Goal: Information Seeking & Learning: Find contact information

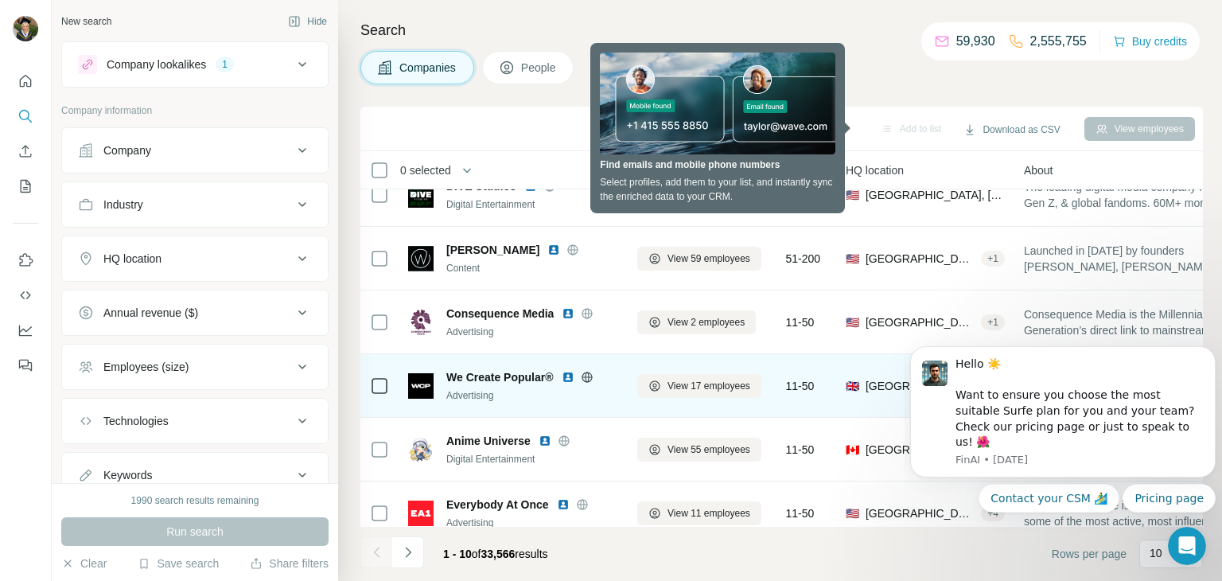
scroll to position [223, 0]
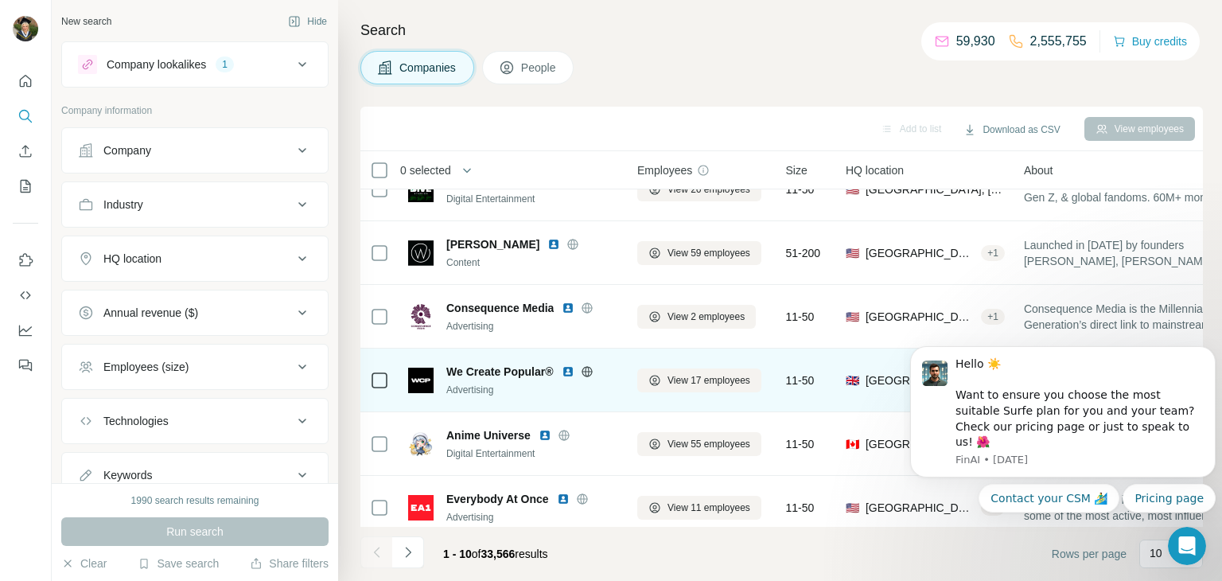
click at [416, 371] on img at bounding box center [420, 380] width 25 height 25
click at [520, 372] on span "We Create Popular®" at bounding box center [499, 372] width 107 height 16
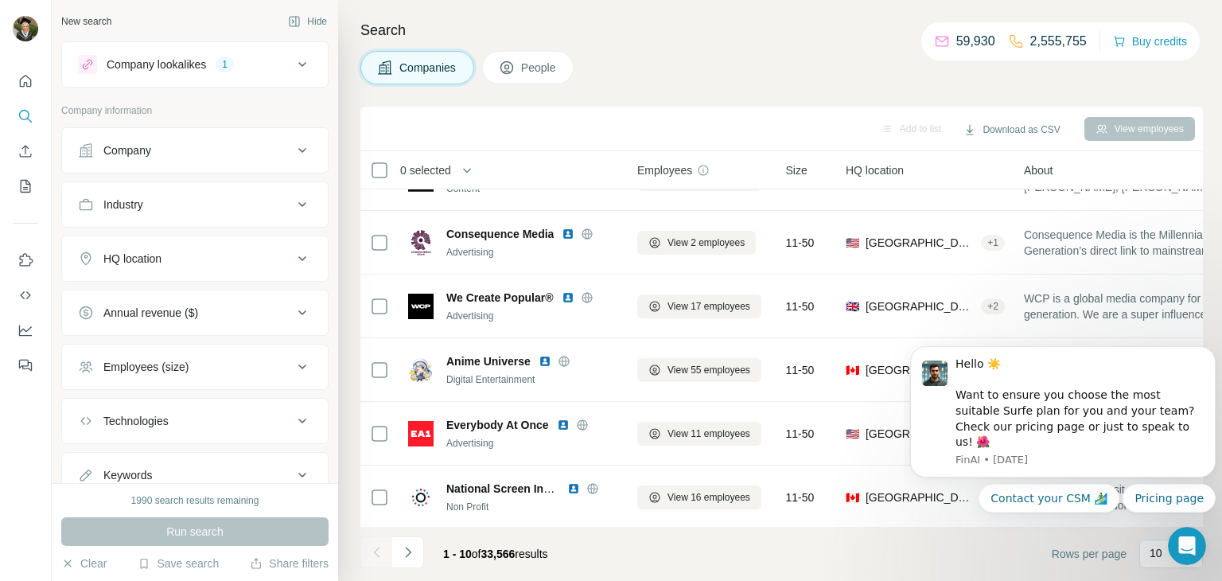
scroll to position [299, 0]
click html "Hello ☀️ Want to ensure you choose the most suitable Surfe plan for you and you…"
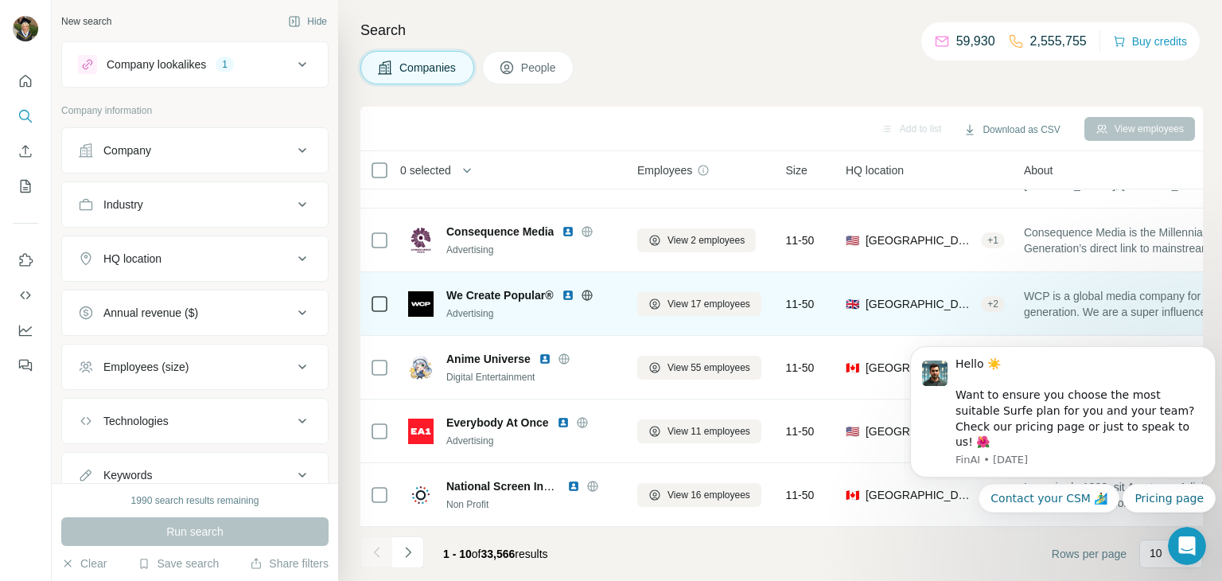
click at [859, 293] on div "🇬🇧 [GEOGRAPHIC_DATA], [GEOGRAPHIC_DATA] + 2" at bounding box center [925, 304] width 159 height 44
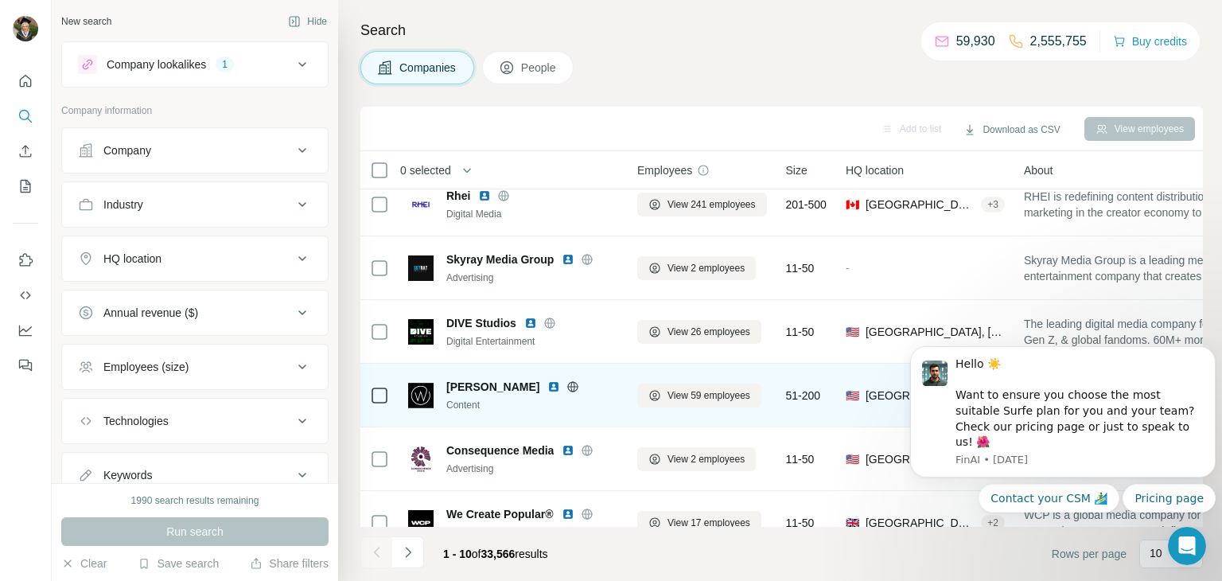
scroll to position [35, 0]
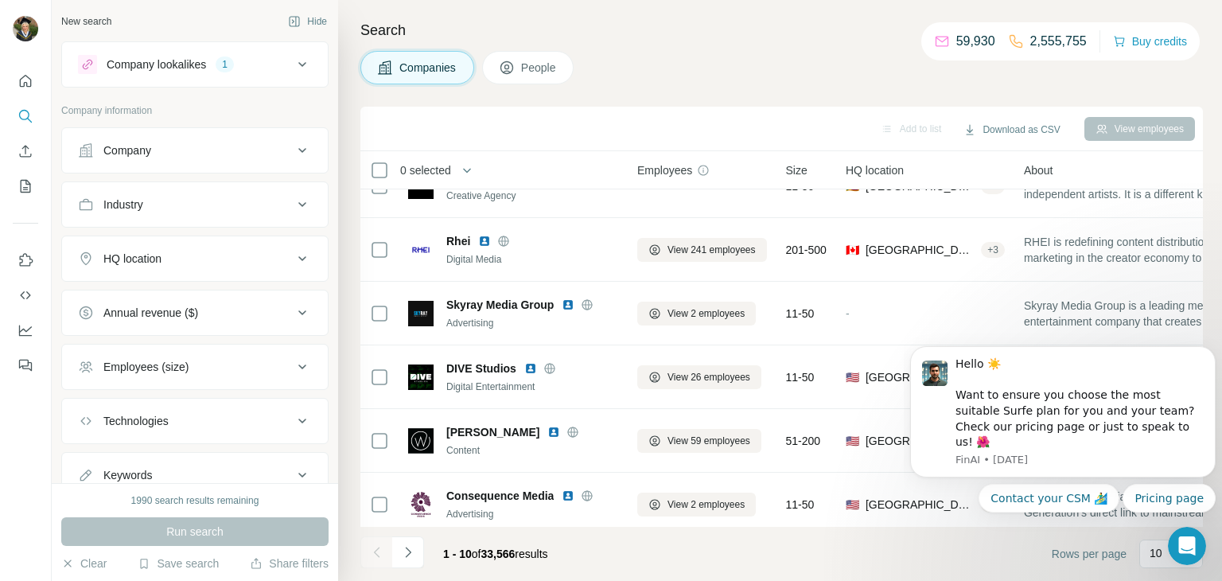
click at [190, 155] on div "Company" at bounding box center [185, 150] width 215 height 16
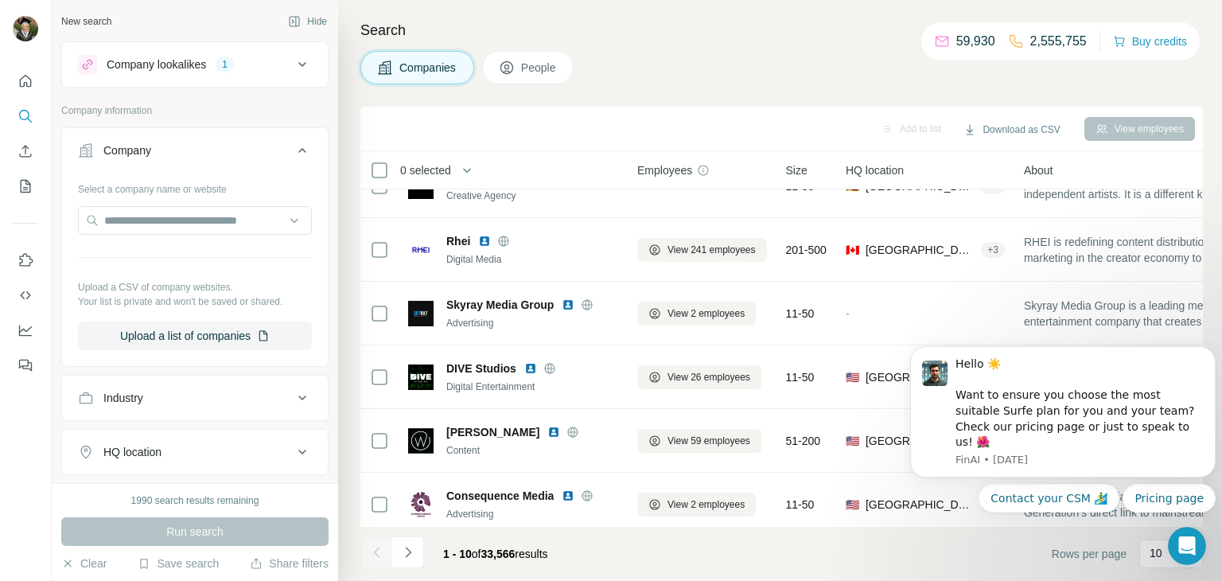
click at [190, 155] on div "Company" at bounding box center [185, 150] width 215 height 16
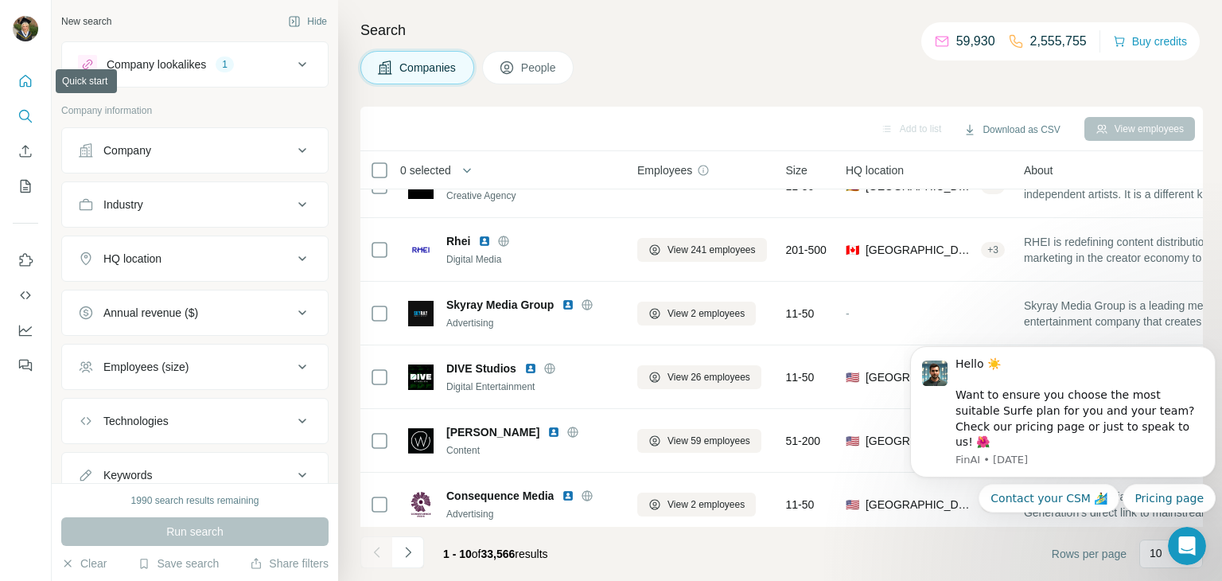
click at [29, 75] on icon "Quick start" at bounding box center [26, 81] width 16 height 16
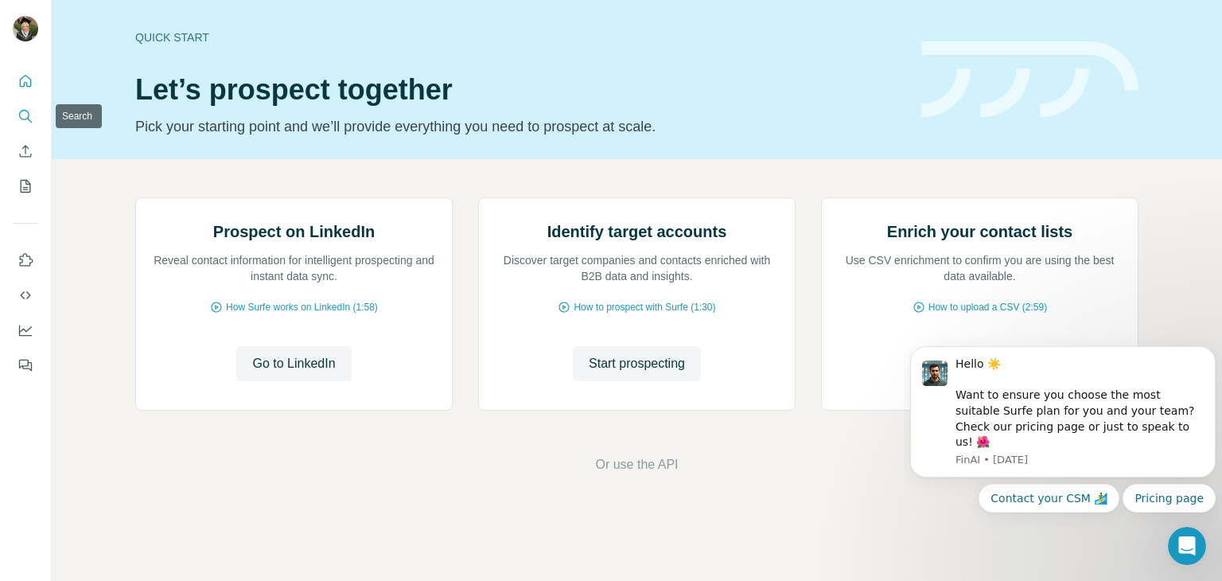
click at [33, 111] on icon "Search" at bounding box center [26, 116] width 16 height 16
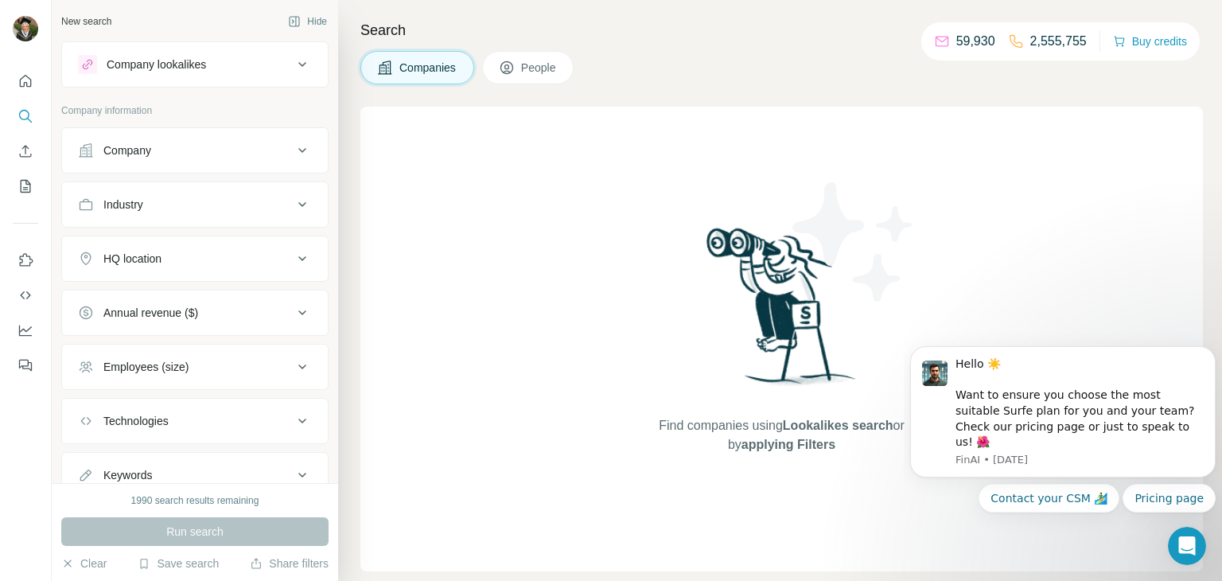
click at [215, 162] on button "Company" at bounding box center [195, 150] width 266 height 38
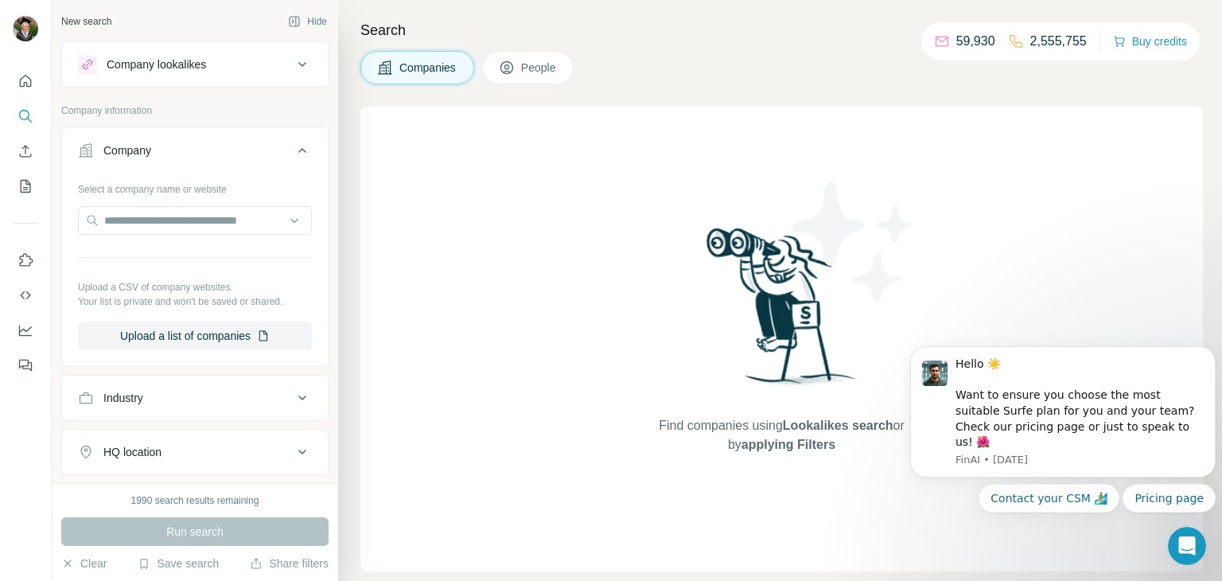
click at [296, 154] on icon at bounding box center [302, 150] width 19 height 19
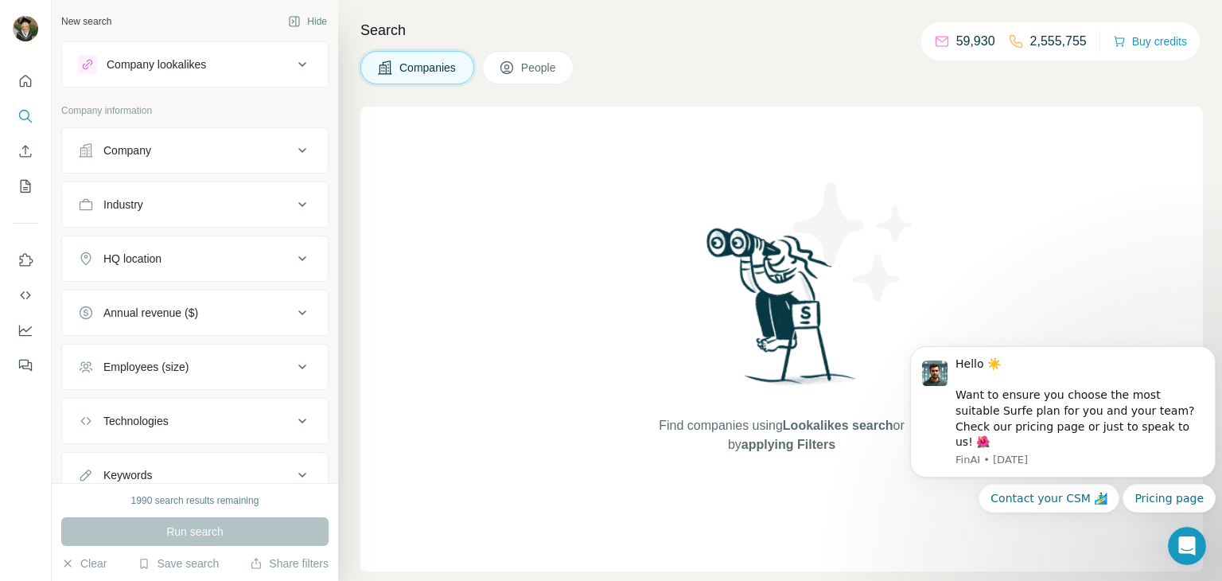
click at [296, 154] on icon at bounding box center [302, 150] width 19 height 19
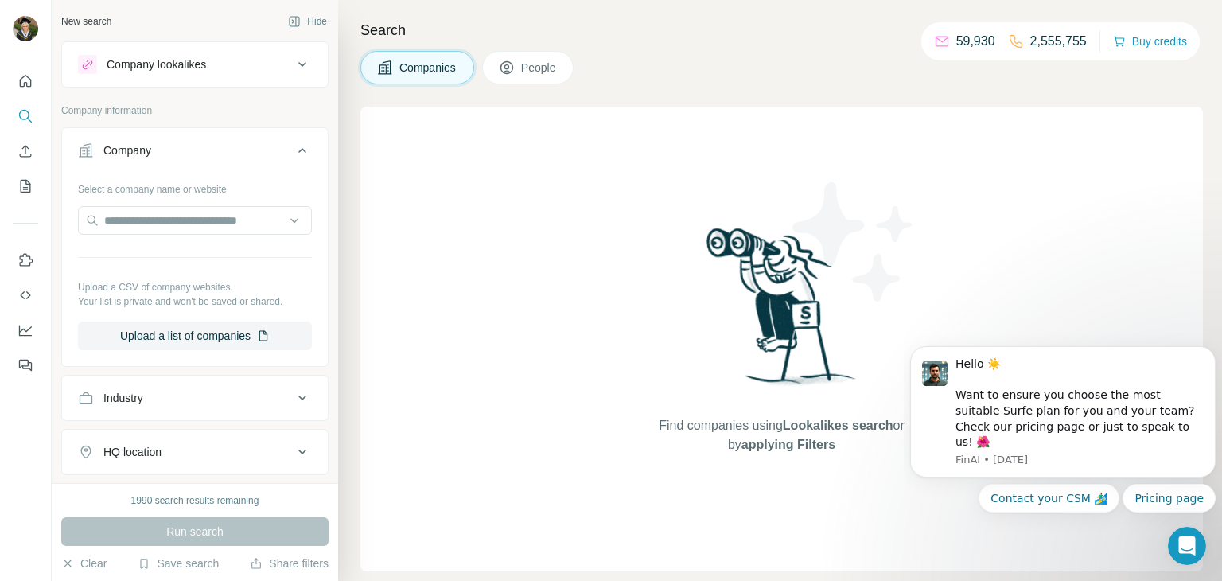
click at [296, 154] on icon at bounding box center [302, 150] width 19 height 19
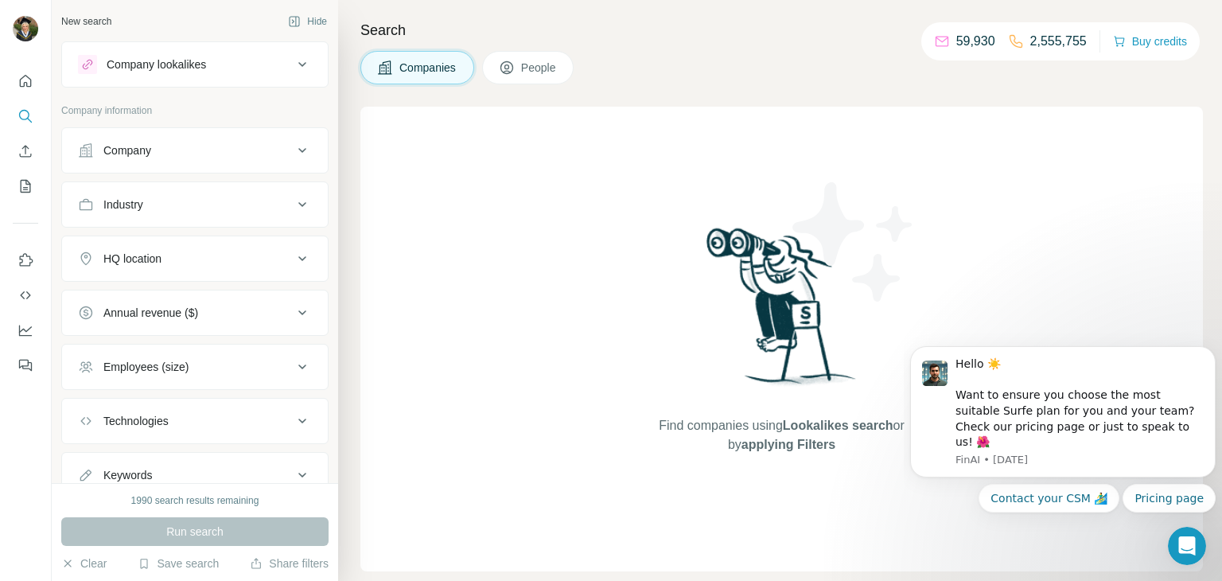
click at [251, 211] on div "Industry" at bounding box center [185, 205] width 215 height 16
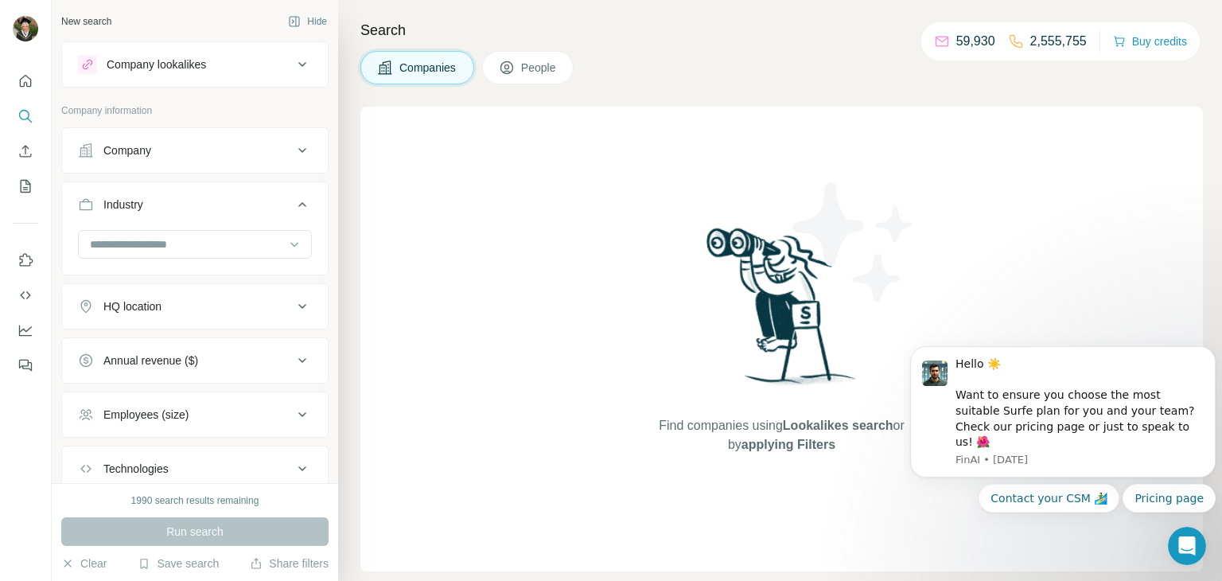
click at [298, 212] on icon at bounding box center [302, 204] width 19 height 19
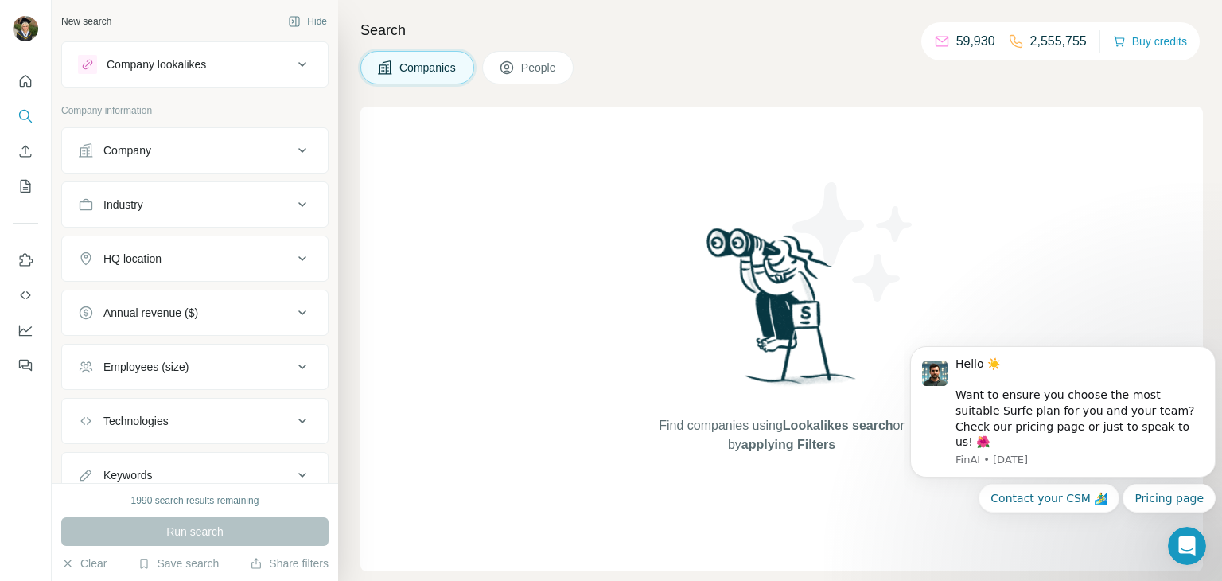
click at [289, 264] on div "HQ location" at bounding box center [185, 259] width 215 height 16
click at [251, 289] on input "text" at bounding box center [195, 298] width 234 height 29
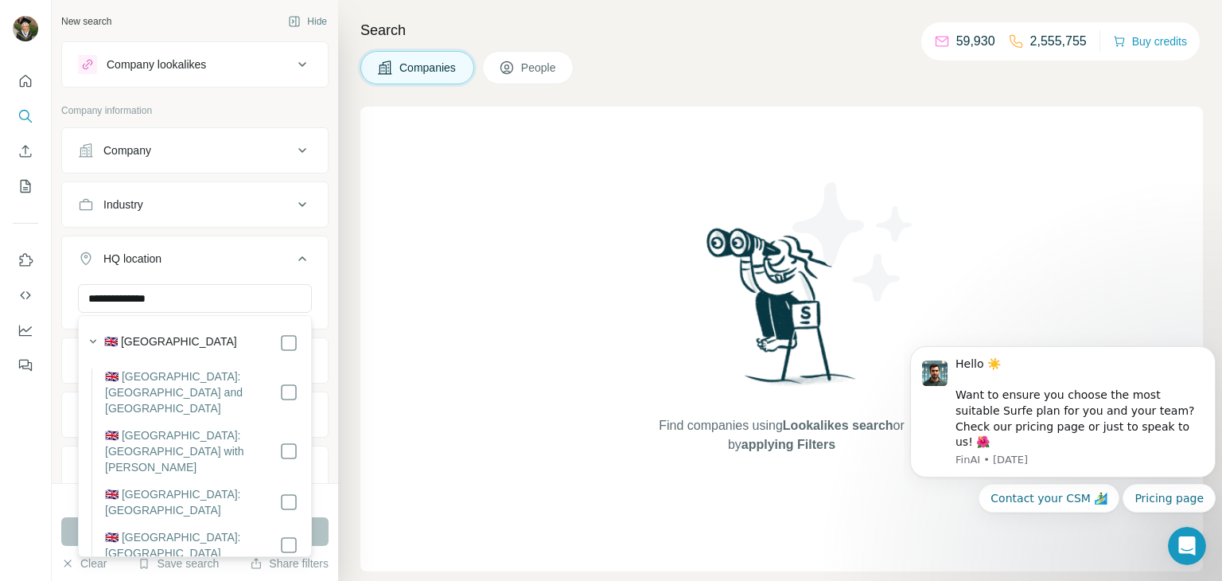
click at [190, 345] on label "🇬🇧 [GEOGRAPHIC_DATA]" at bounding box center [170, 342] width 133 height 19
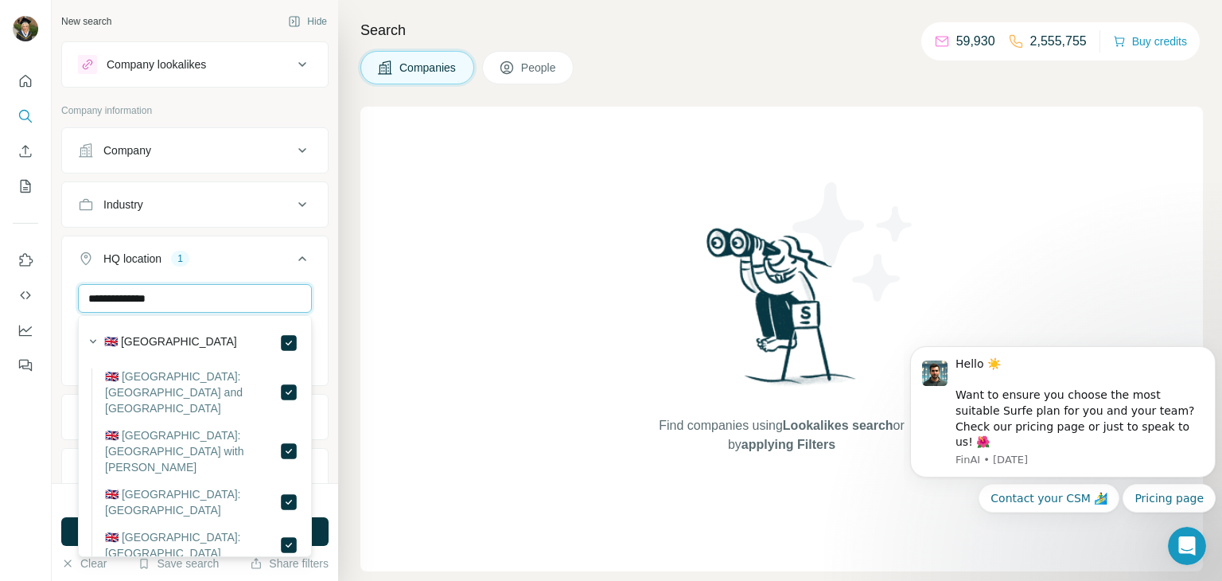
click at [248, 303] on input "**********" at bounding box center [195, 298] width 234 height 29
drag, startPoint x: 230, startPoint y: 292, endPoint x: 0, endPoint y: 307, distance: 230.4
click at [0, 307] on div "**********" at bounding box center [611, 290] width 1222 height 581
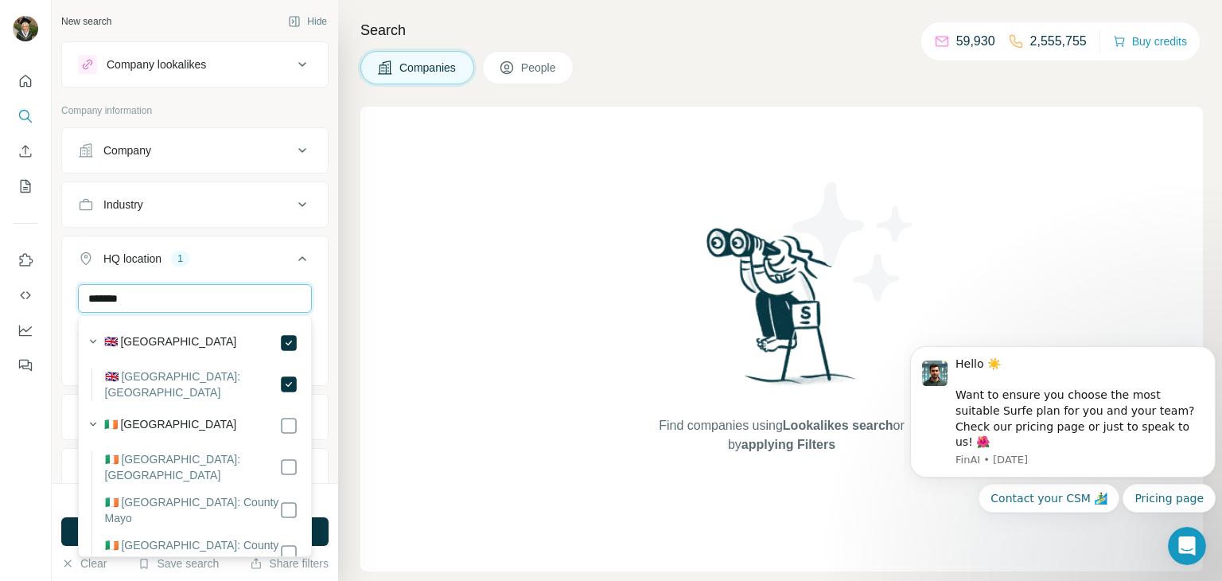
type input "*******"
click at [95, 337] on icon "button" at bounding box center [93, 341] width 16 height 16
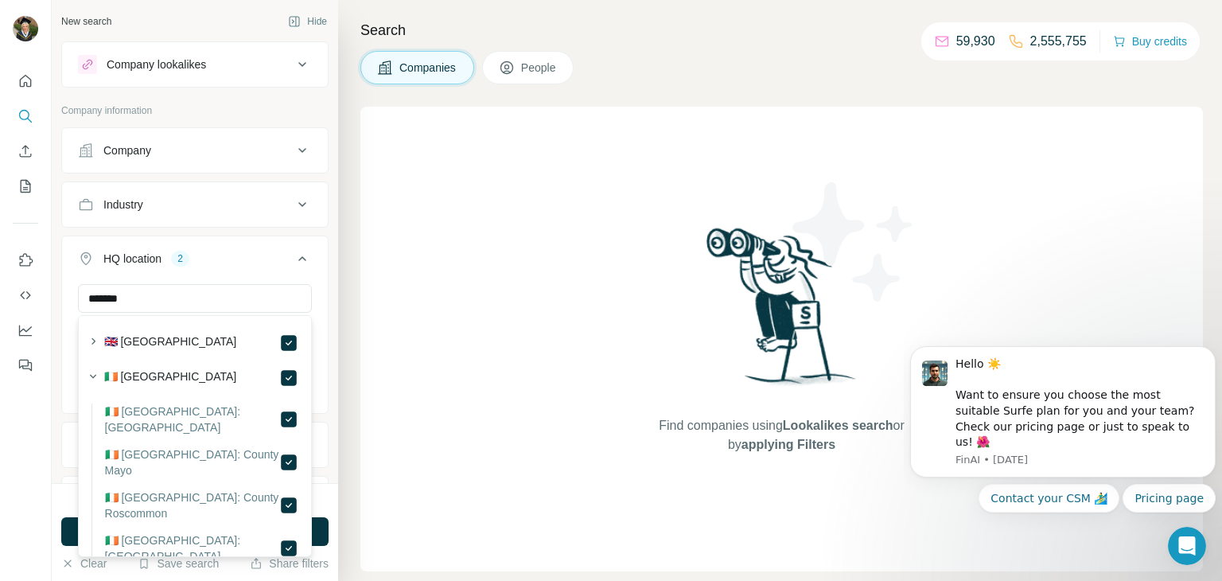
click at [302, 259] on icon at bounding box center [302, 258] width 19 height 19
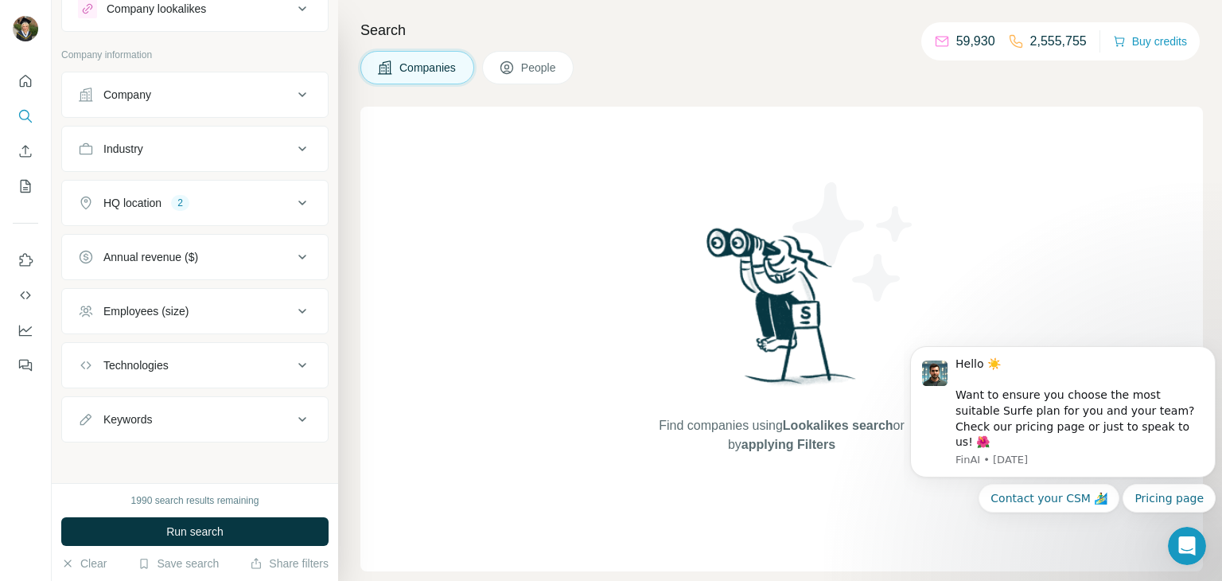
scroll to position [57, 0]
click at [289, 410] on div "Keywords" at bounding box center [185, 418] width 215 height 16
click at [207, 357] on div "Technologies" at bounding box center [185, 364] width 215 height 16
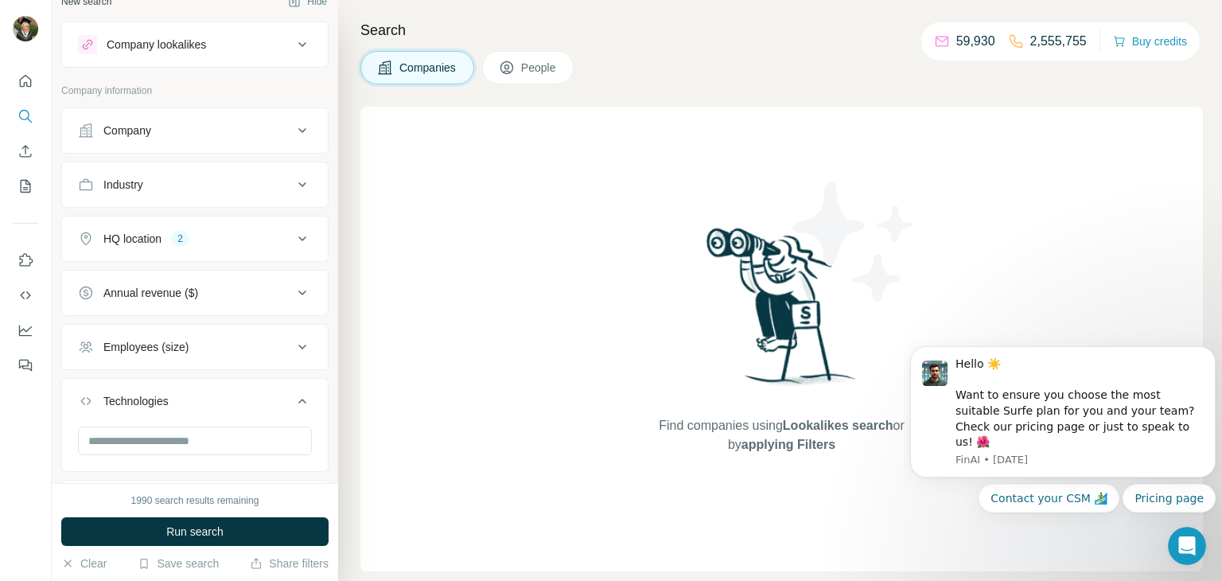
scroll to position [0, 0]
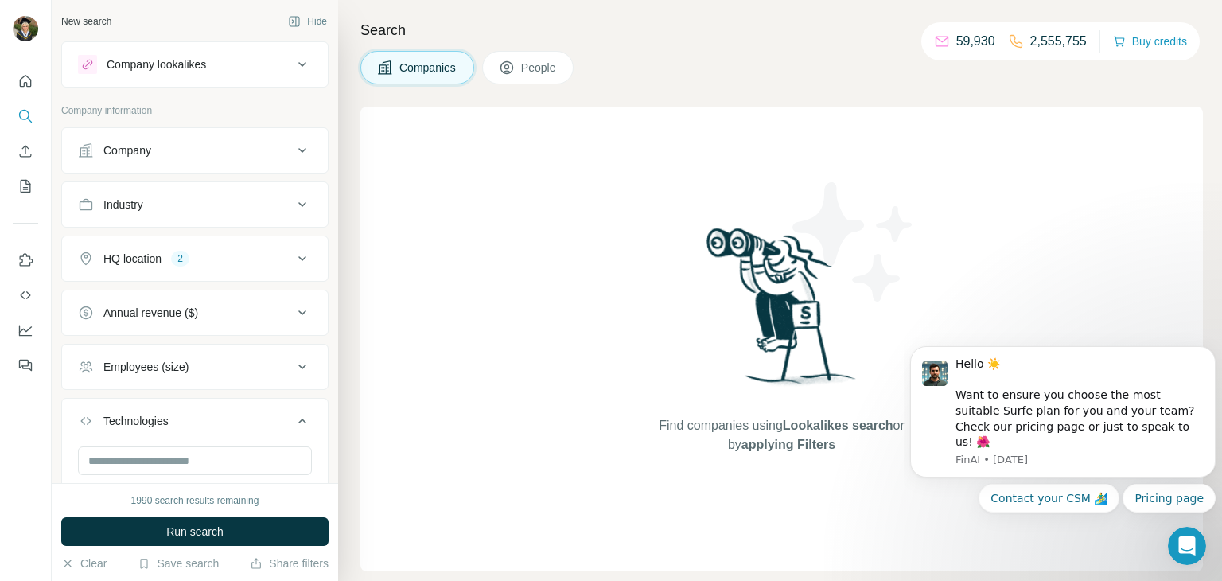
click at [308, 129] on div "Company" at bounding box center [194, 150] width 267 height 46
click at [1030, 39] on p "2,555,755" at bounding box center [1058, 41] width 56 height 19
click at [304, 152] on icon at bounding box center [302, 150] width 19 height 19
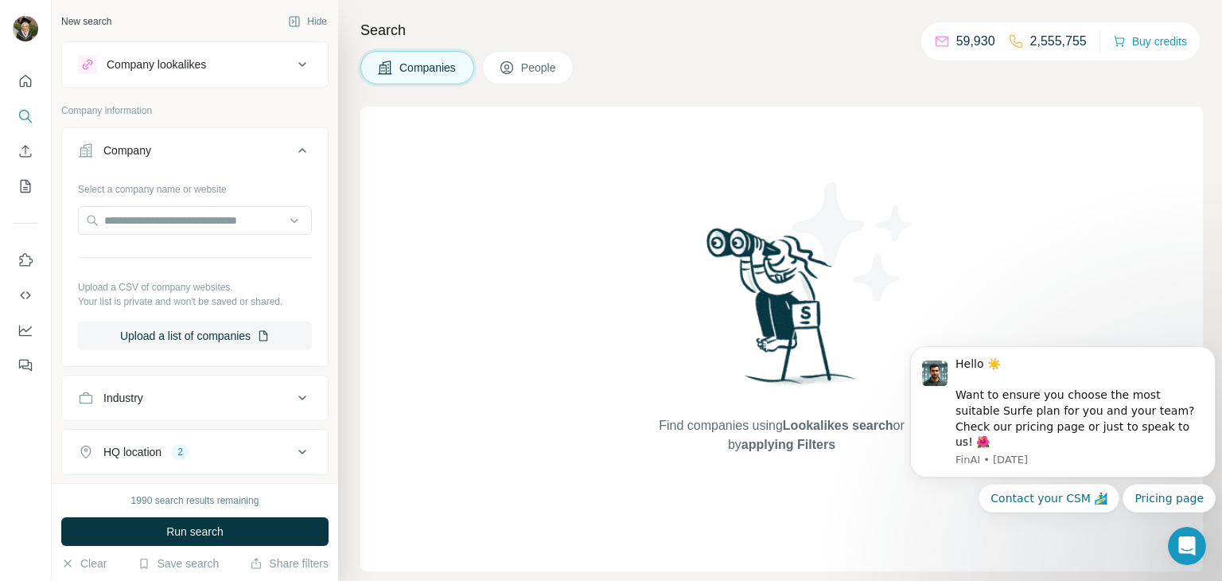
click at [304, 152] on icon at bounding box center [302, 150] width 19 height 19
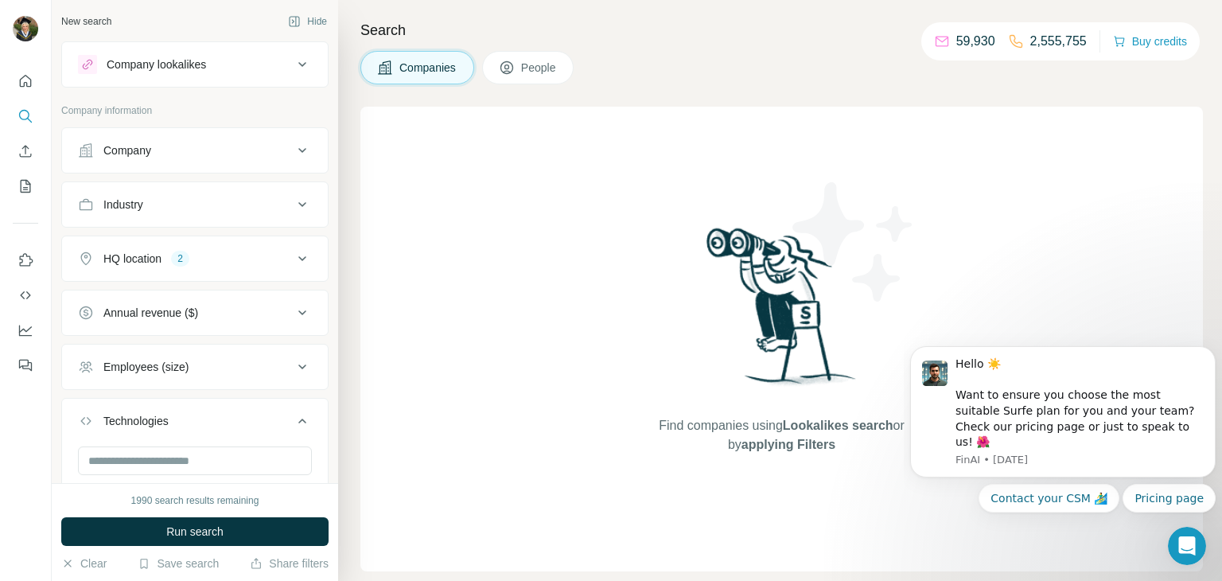
click at [298, 216] on button "Industry" at bounding box center [195, 204] width 266 height 38
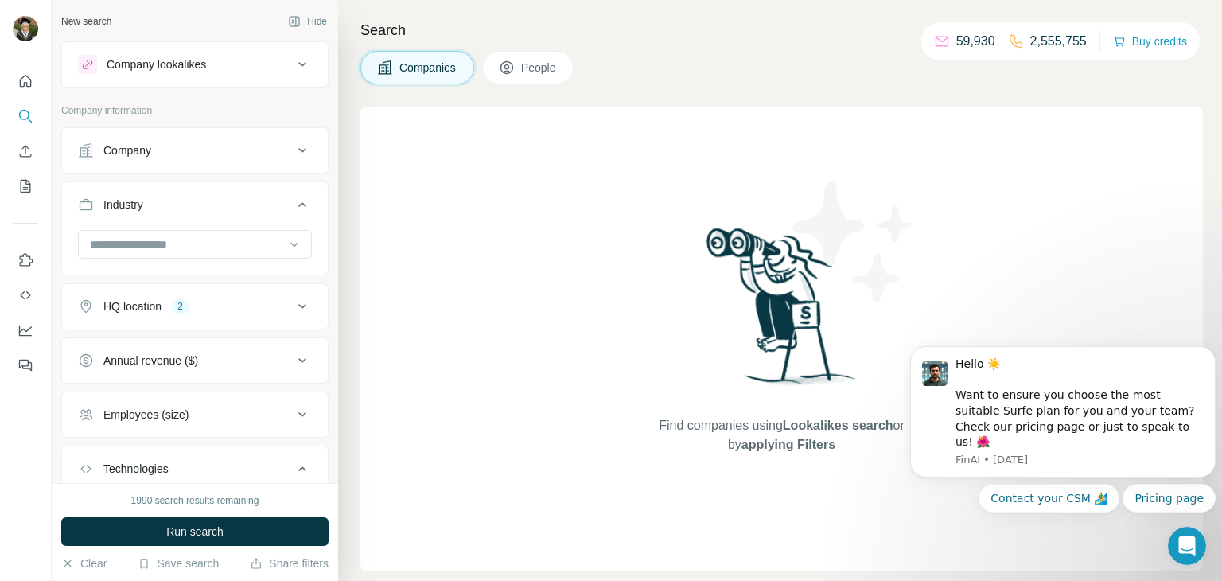
click at [298, 351] on icon at bounding box center [302, 360] width 19 height 19
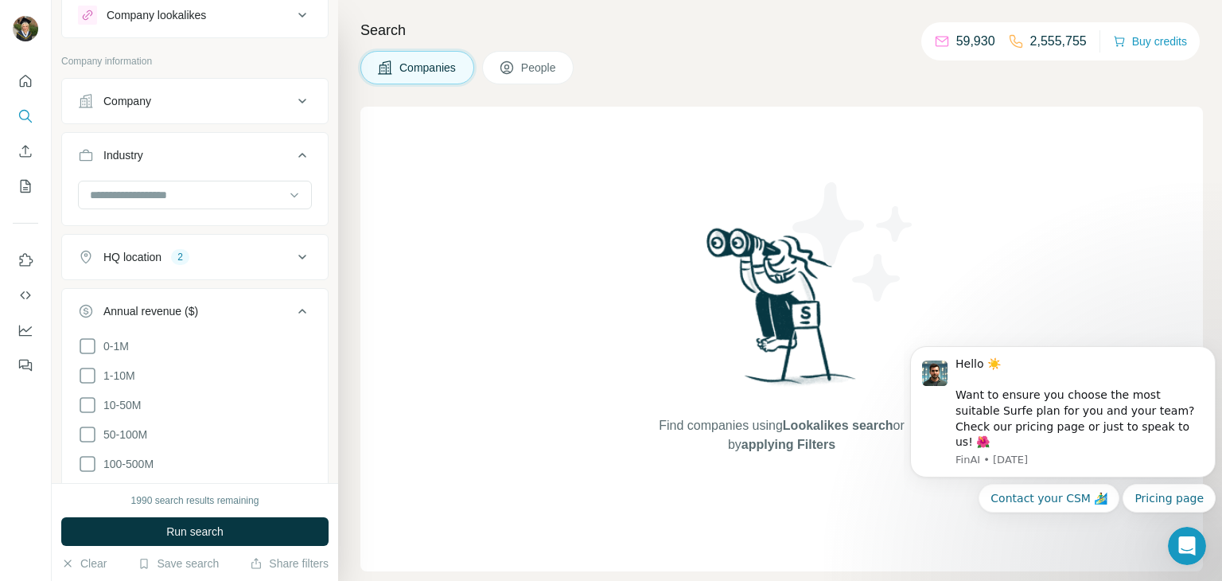
scroll to position [60, 0]
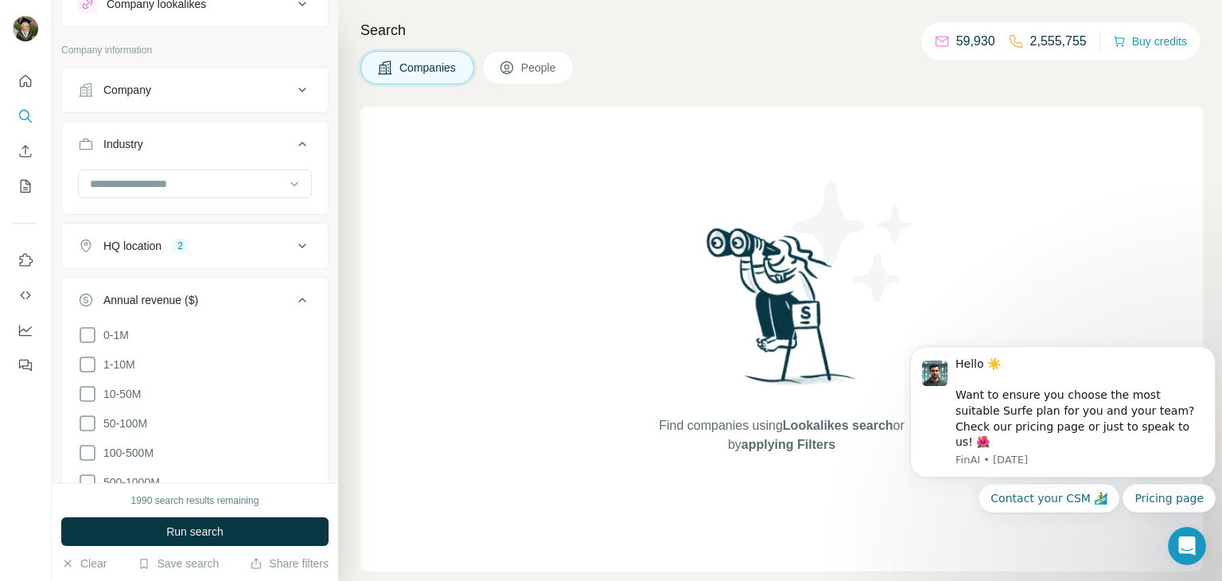
click at [310, 290] on icon at bounding box center [302, 299] width 19 height 19
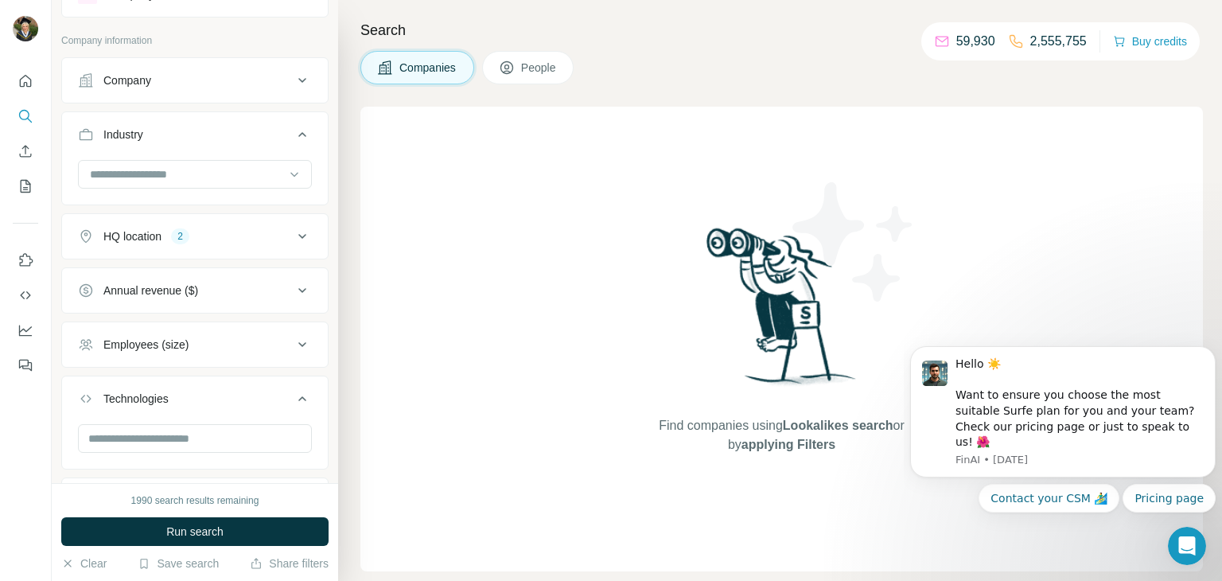
scroll to position [78, 0]
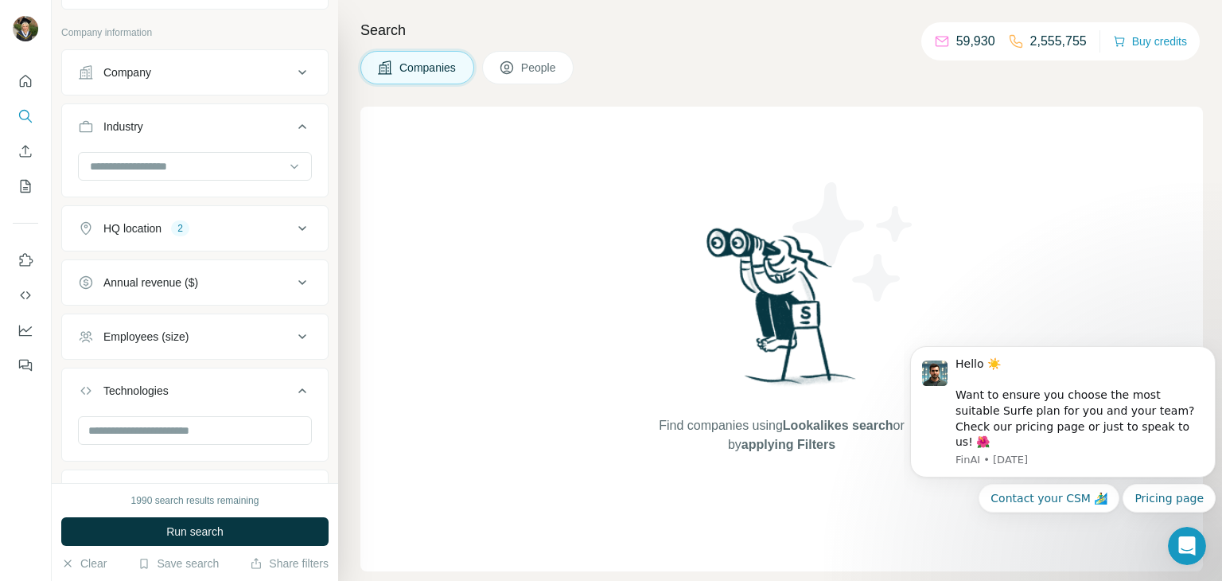
click at [232, 335] on div "Employees (size)" at bounding box center [185, 337] width 215 height 16
click at [119, 397] on span "2-10" at bounding box center [111, 401] width 29 height 16
click at [117, 429] on span "11-50" at bounding box center [114, 431] width 35 height 16
click at [124, 457] on span "51-200" at bounding box center [117, 460] width 41 height 16
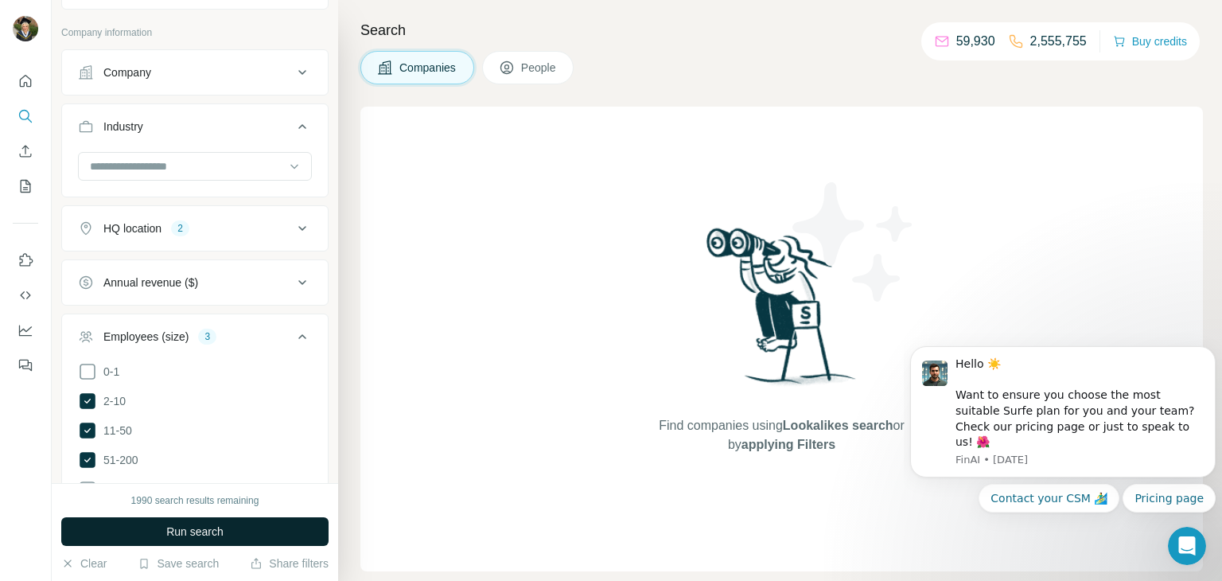
click at [303, 327] on icon at bounding box center [302, 336] width 19 height 19
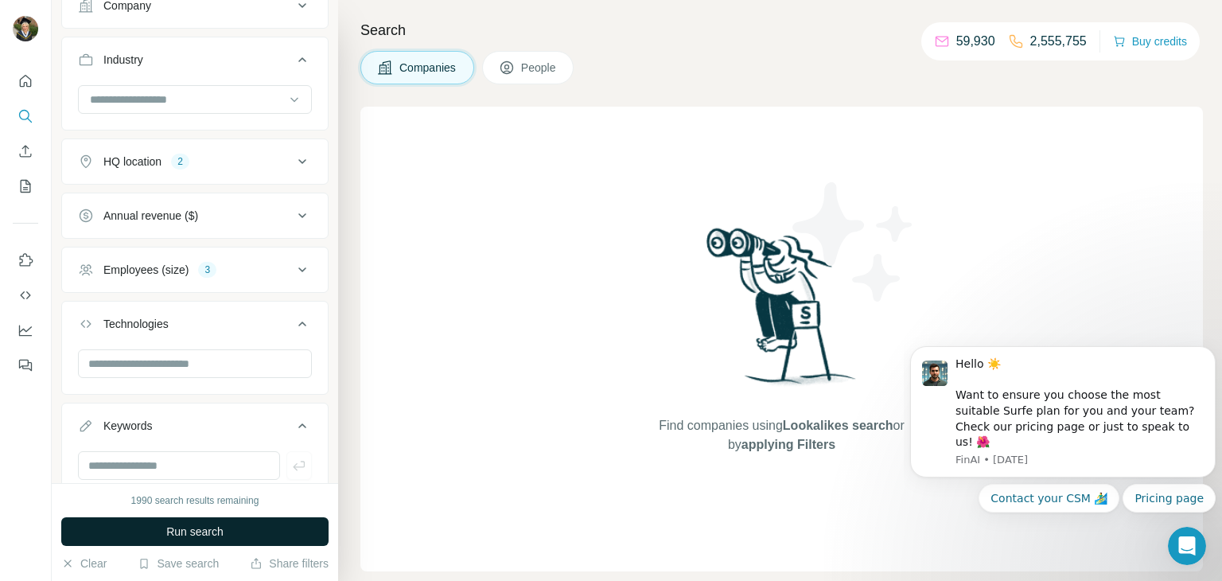
scroll to position [148, 0]
click at [215, 313] on div "Technologies" at bounding box center [185, 321] width 215 height 16
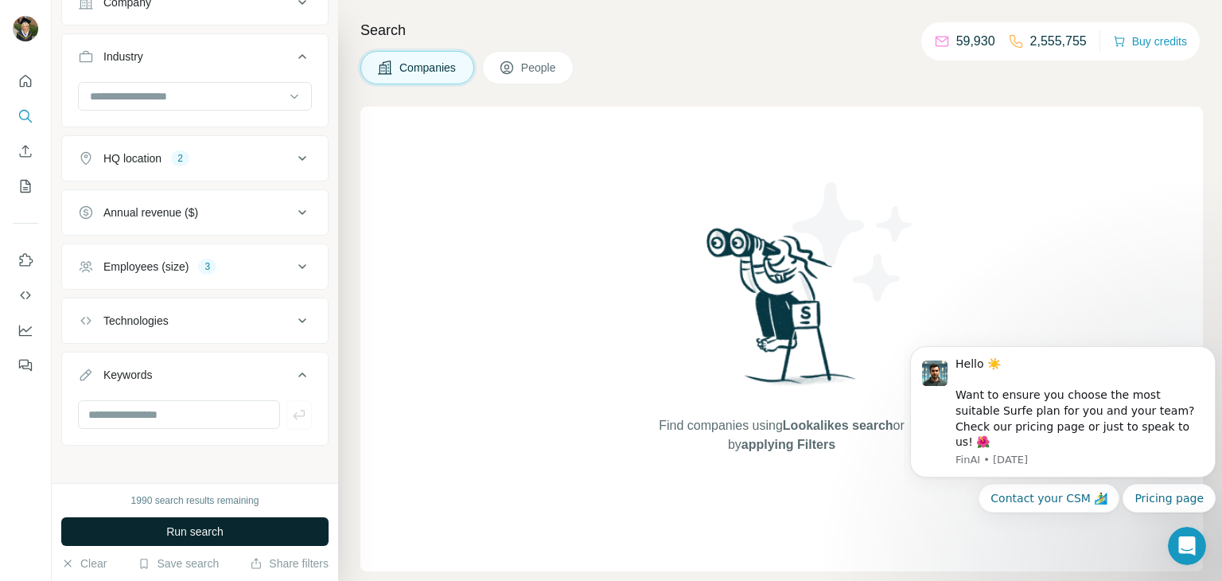
click at [215, 313] on div "Technologies" at bounding box center [185, 321] width 215 height 16
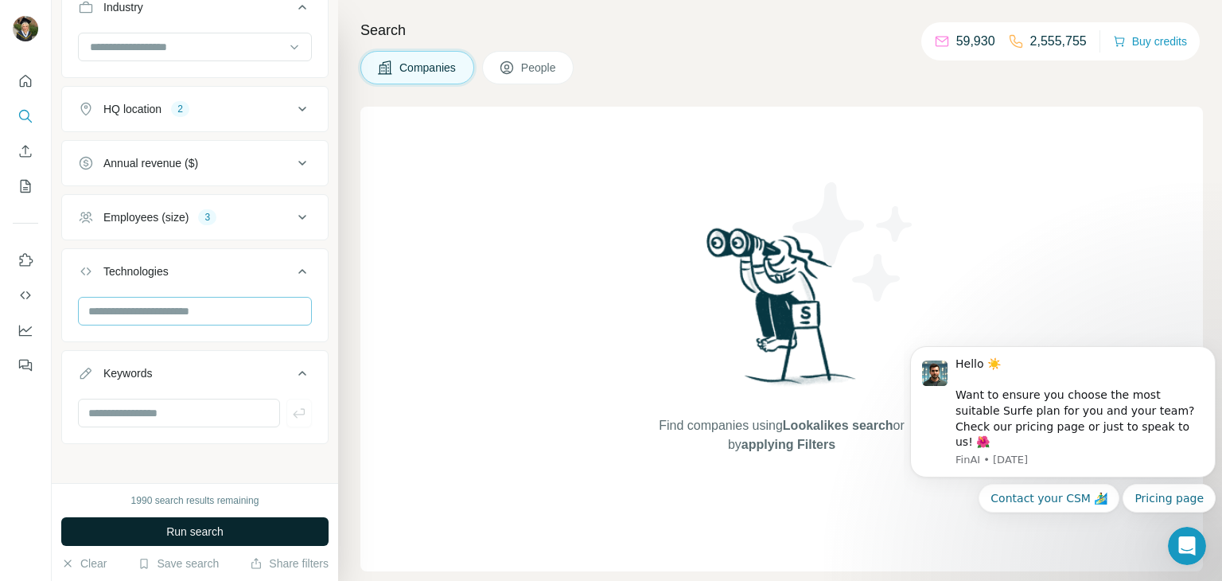
scroll to position [201, 0]
click at [199, 418] on input "text" at bounding box center [179, 409] width 202 height 29
click at [192, 534] on span "Run search" at bounding box center [194, 532] width 57 height 16
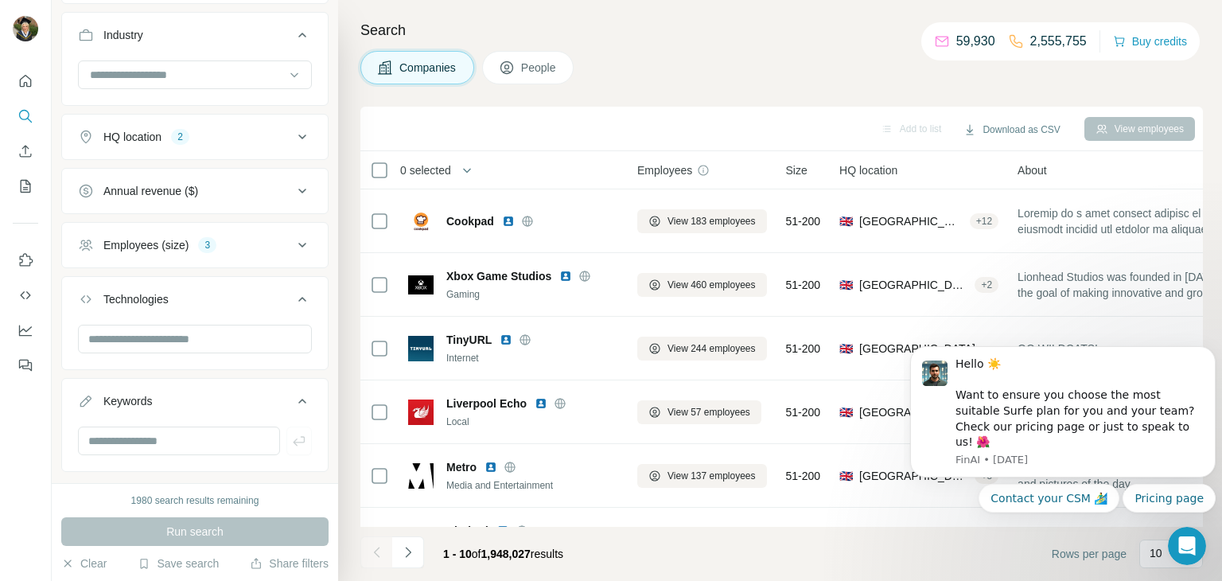
scroll to position [169, 0]
drag, startPoint x: 178, startPoint y: 243, endPoint x: 231, endPoint y: 253, distance: 53.5
click at [179, 243] on div "Employees (size)" at bounding box center [145, 246] width 85 height 16
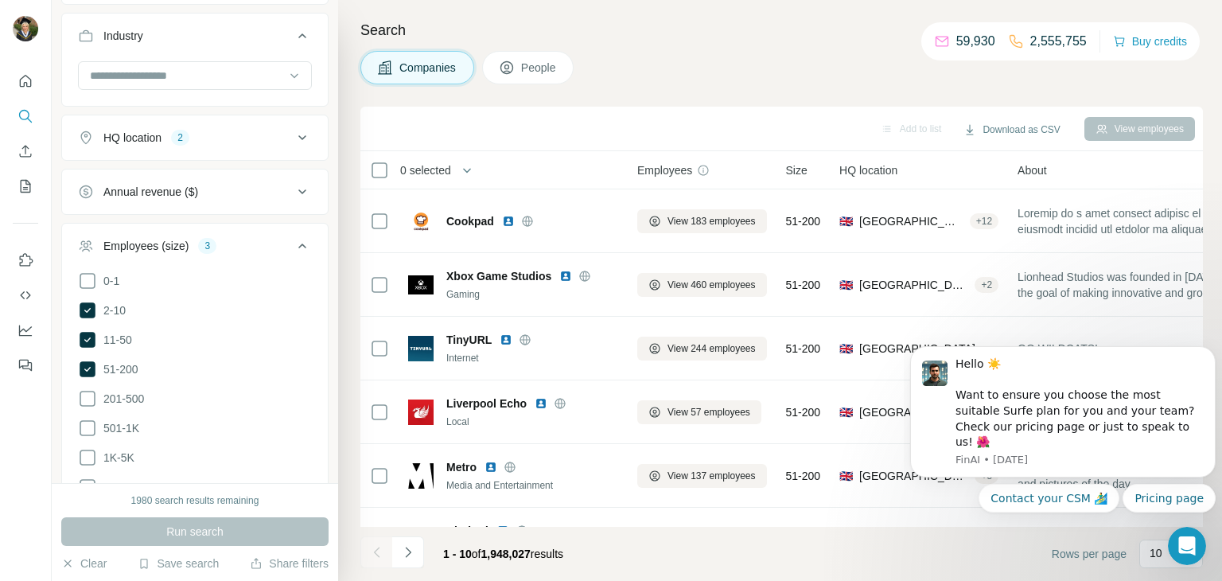
click at [249, 165] on ul "Company Industry HQ location 2 Annual revenue ($) Employees (size) 3 0-1 2-10 1…" at bounding box center [194, 409] width 267 height 901
click at [251, 147] on button "HQ location 2" at bounding box center [195, 138] width 266 height 38
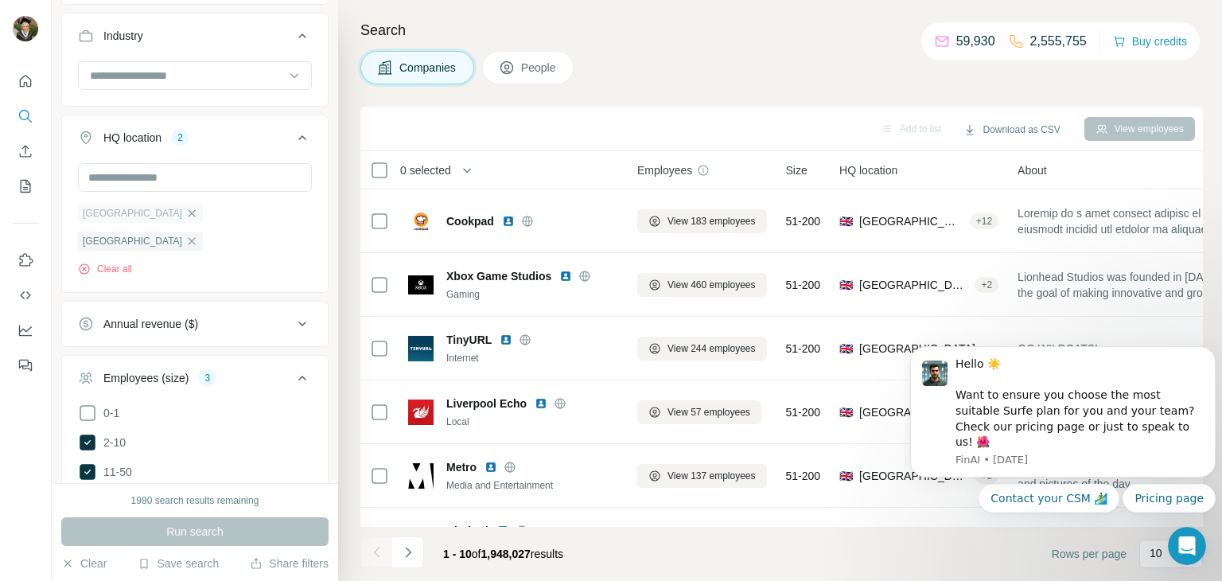
click at [185, 215] on icon "button" at bounding box center [191, 213] width 13 height 13
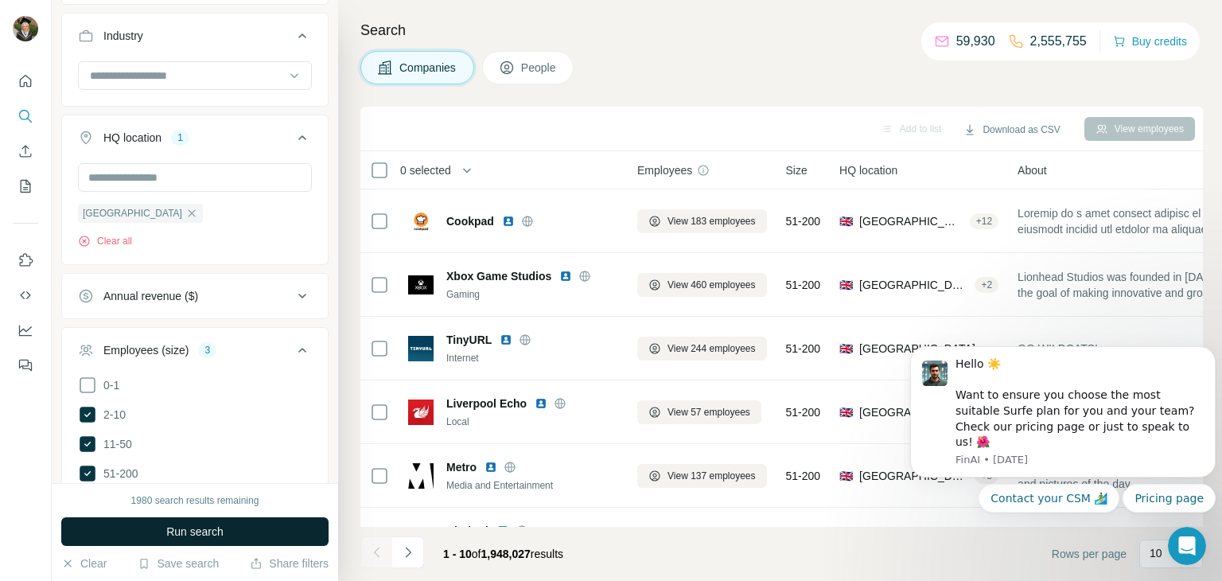
click at [217, 537] on span "Run search" at bounding box center [194, 532] width 57 height 16
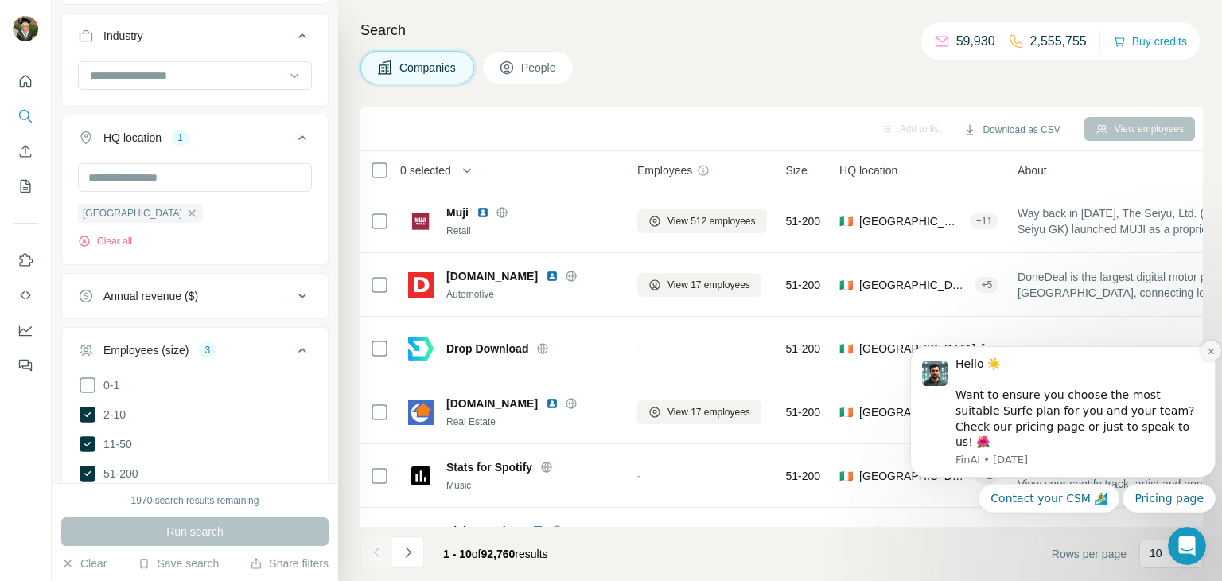
click at [1209, 356] on icon "Dismiss notification" at bounding box center [1211, 351] width 9 height 9
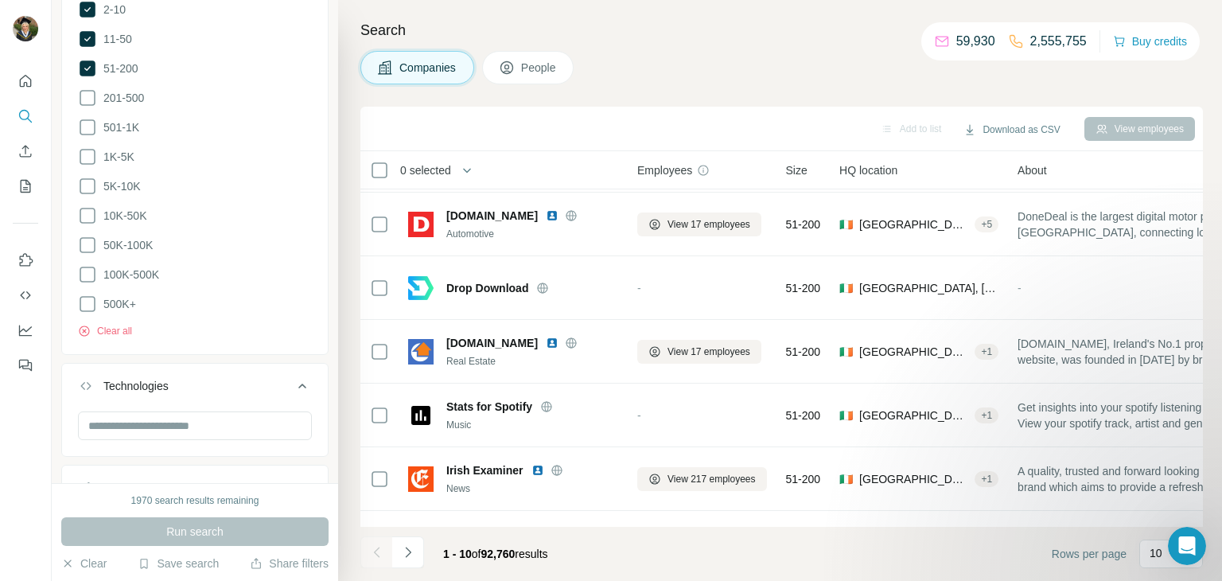
scroll to position [690, 0]
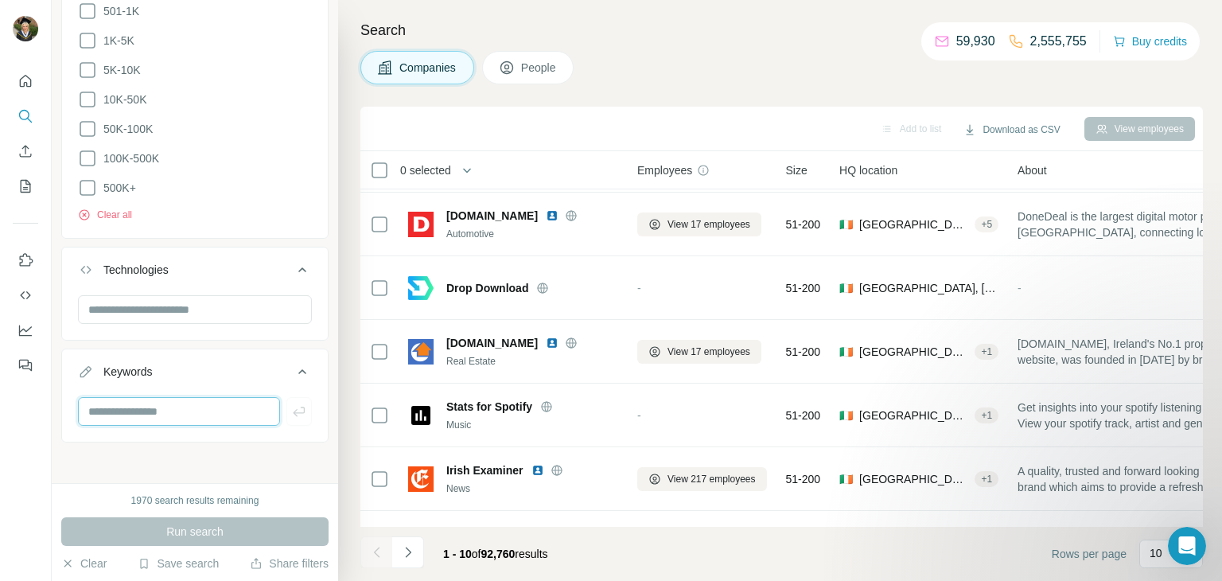
click at [160, 403] on input "text" at bounding box center [179, 411] width 202 height 29
type input "**********"
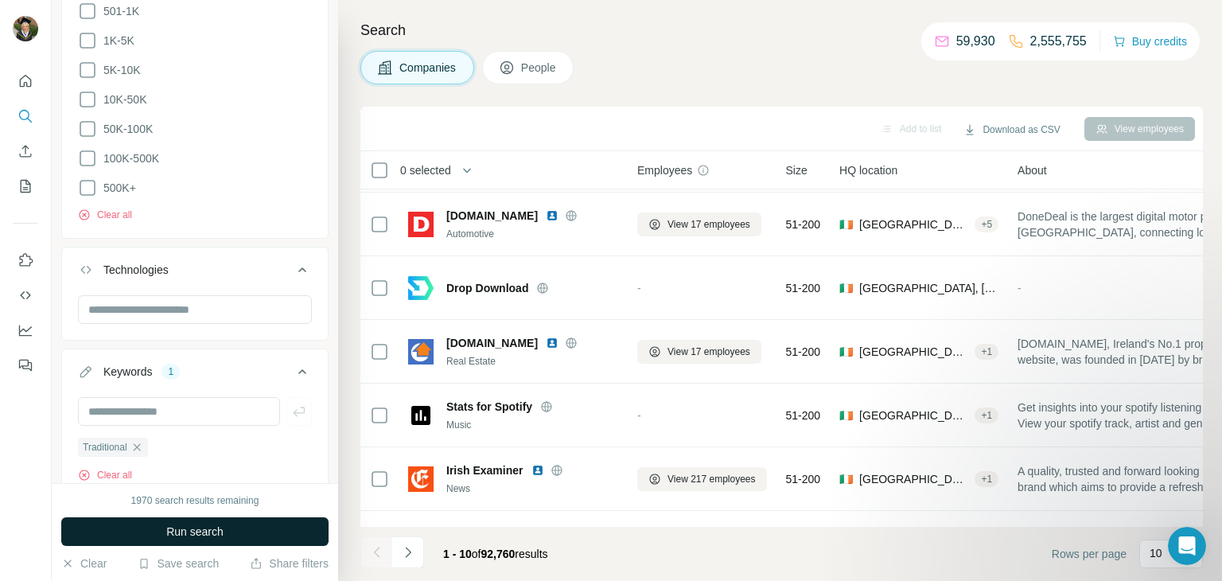
click at [213, 534] on span "Run search" at bounding box center [194, 532] width 57 height 16
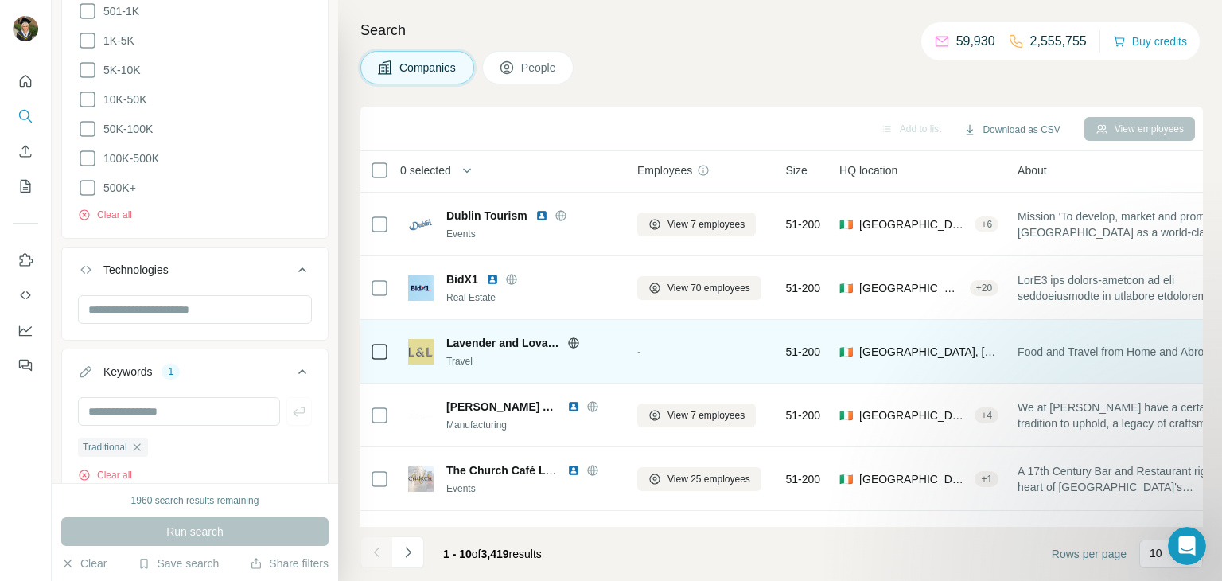
scroll to position [299, 0]
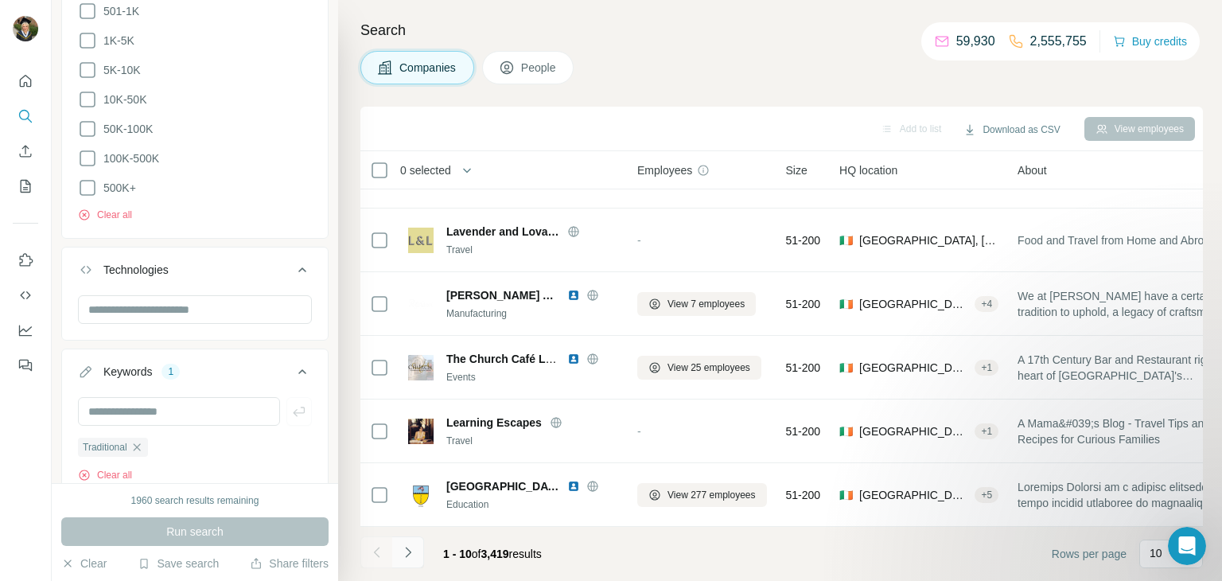
click at [416, 548] on button "Navigate to next page" at bounding box center [408, 552] width 32 height 32
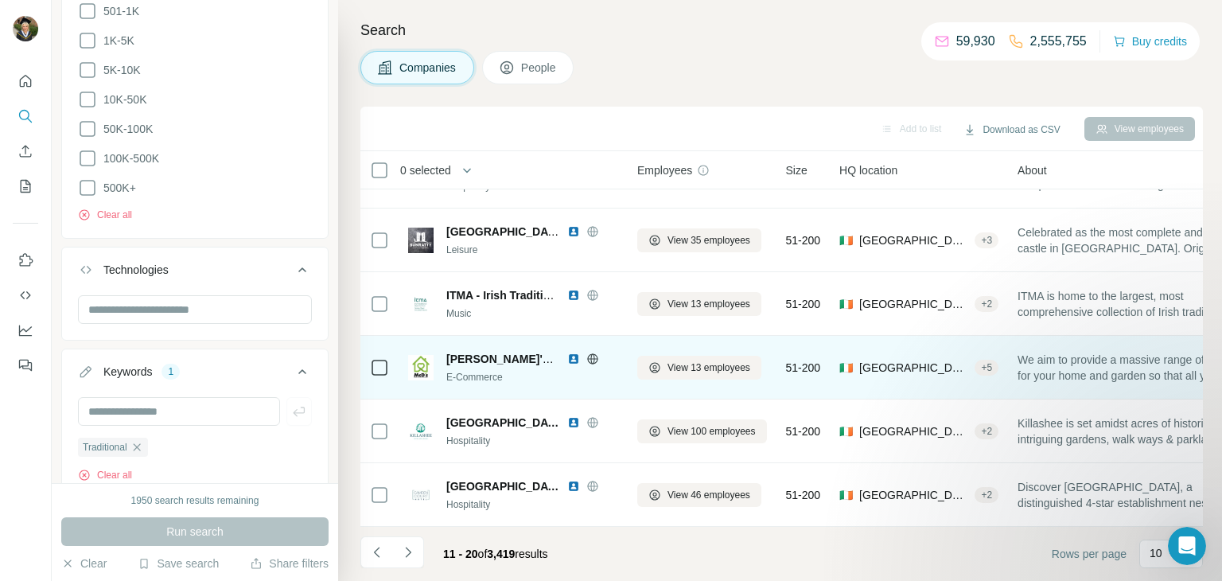
scroll to position [0, 0]
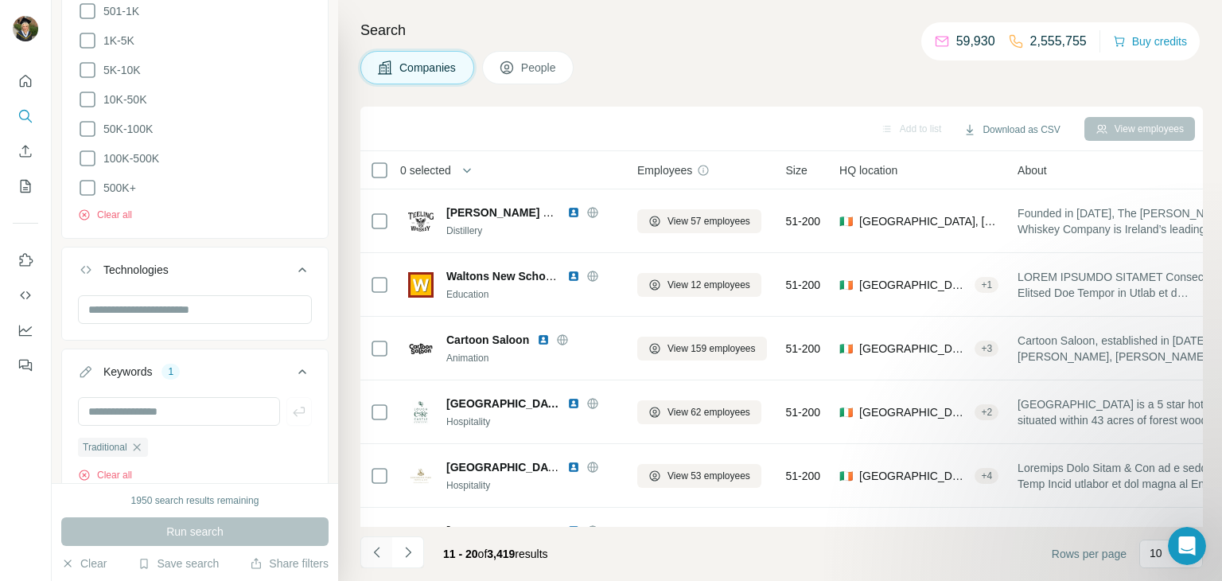
click at [374, 563] on button "Navigate to previous page" at bounding box center [376, 552] width 32 height 32
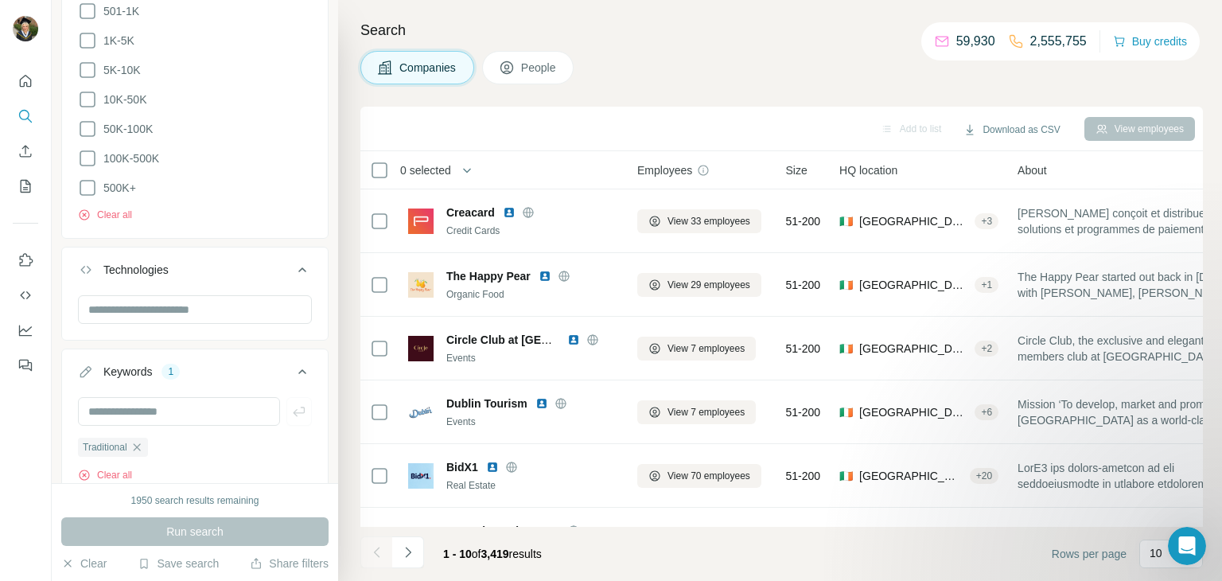
click at [138, 448] on icon "button" at bounding box center [136, 447] width 13 height 13
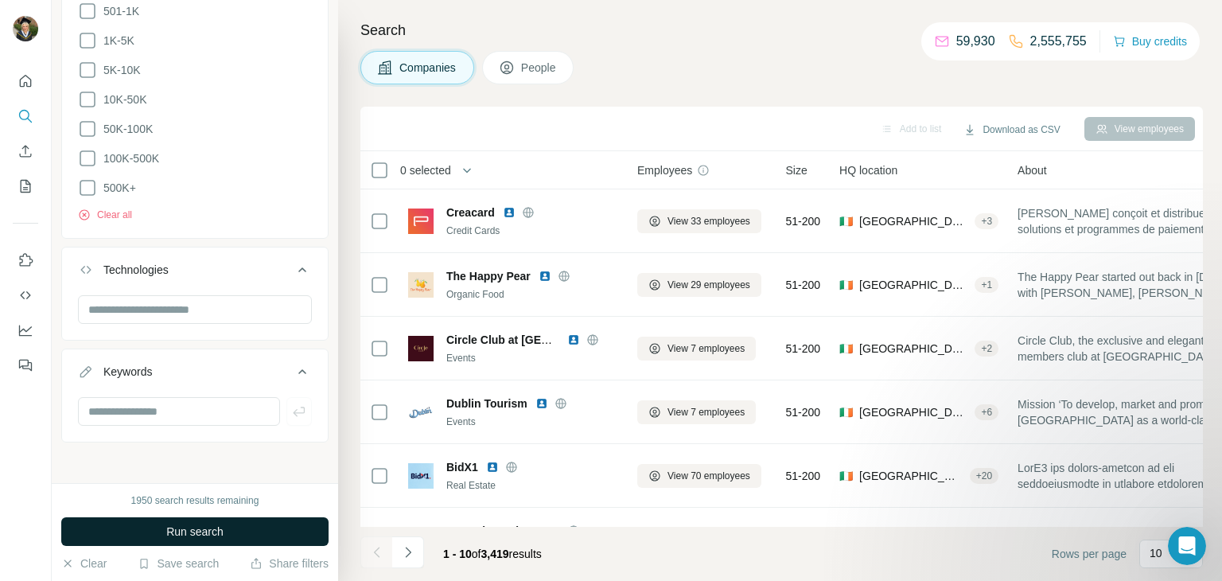
click at [189, 524] on span "Run search" at bounding box center [194, 532] width 57 height 16
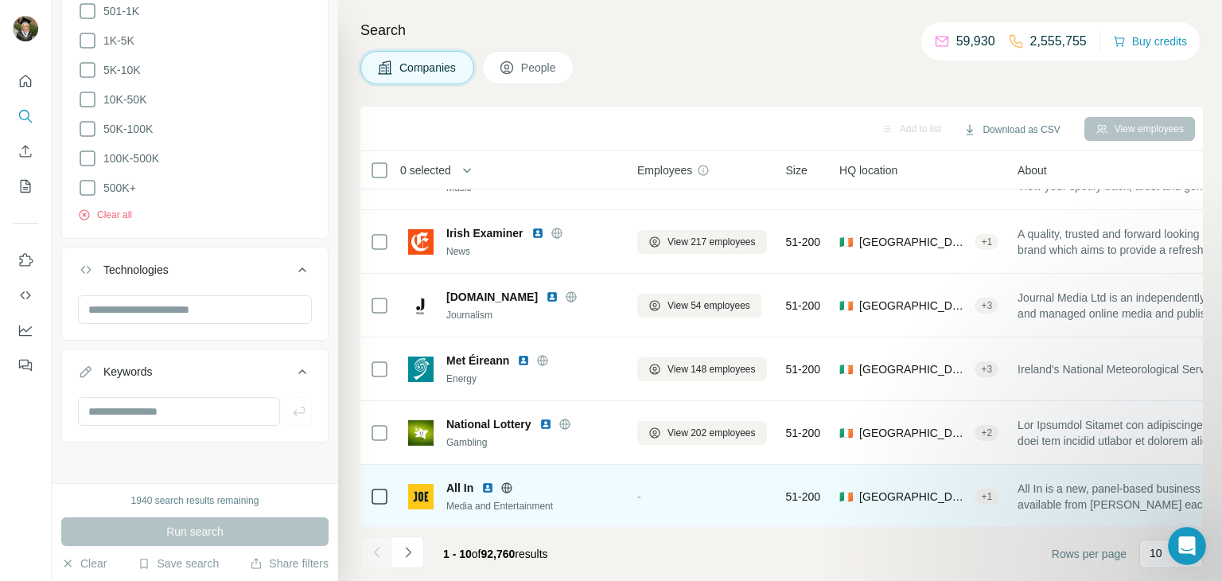
scroll to position [299, 0]
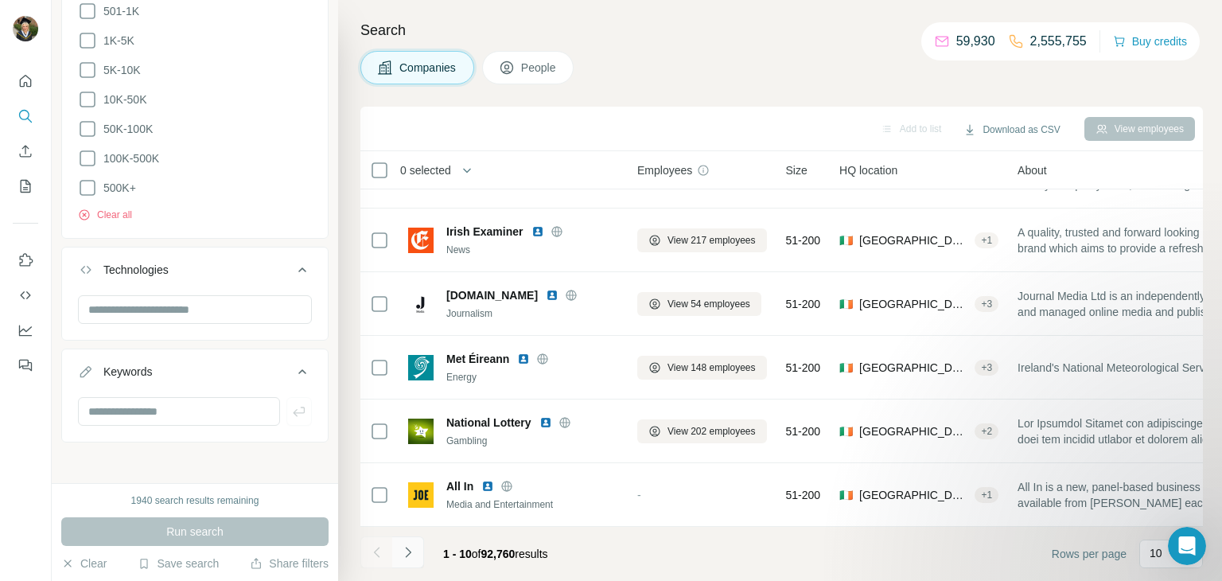
click at [413, 555] on icon "Navigate to next page" at bounding box center [408, 552] width 16 height 16
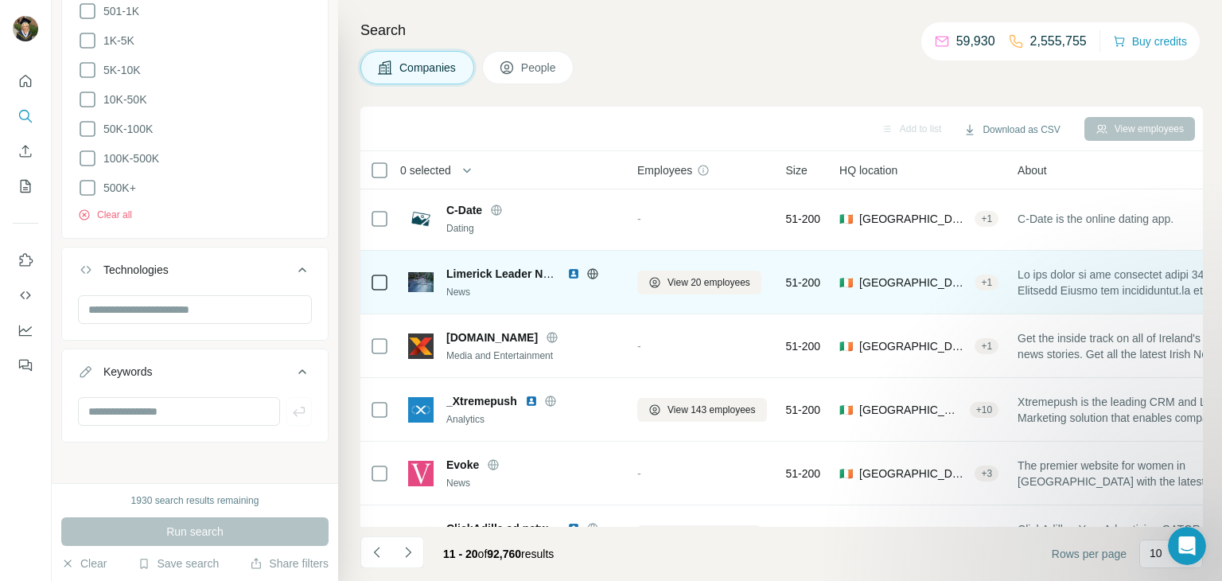
scroll to position [0, 0]
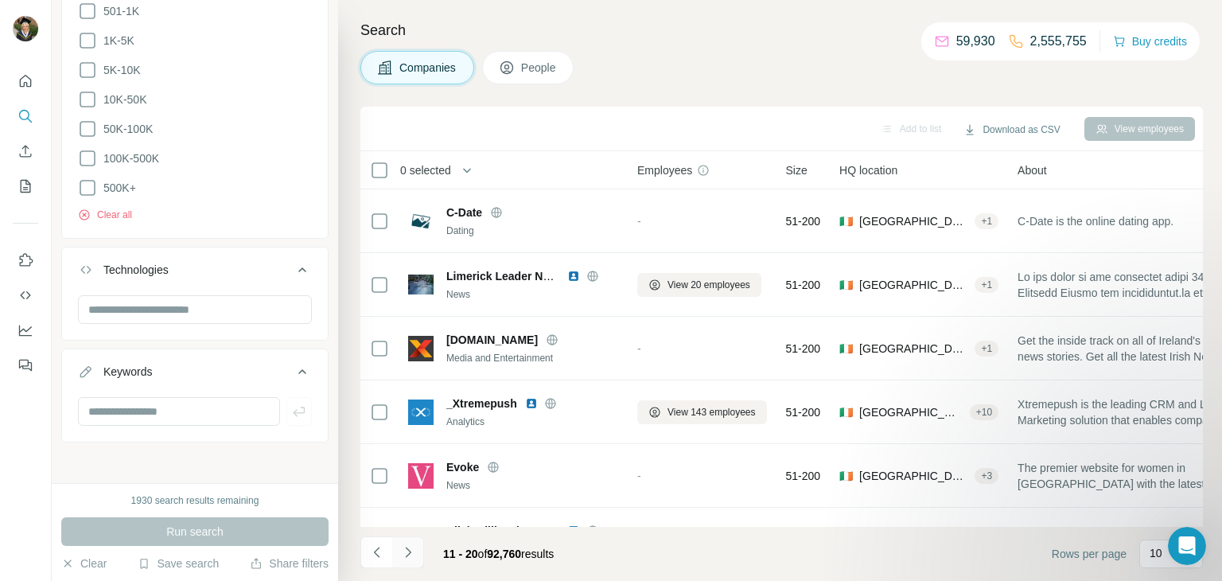
click at [401, 559] on button "Navigate to next page" at bounding box center [408, 552] width 32 height 32
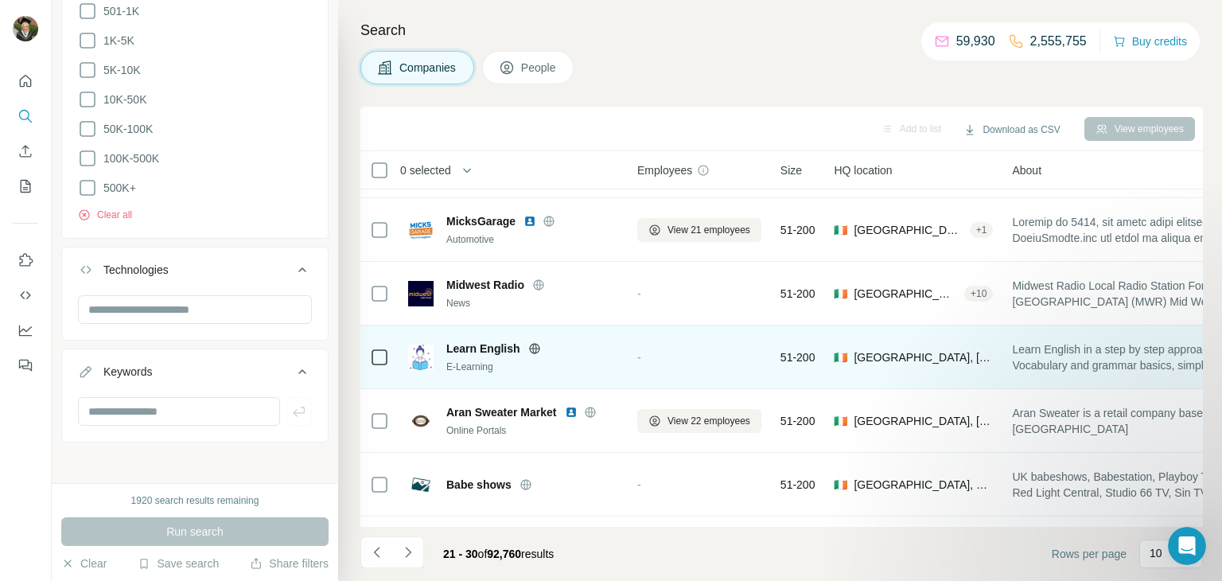
scroll to position [299, 0]
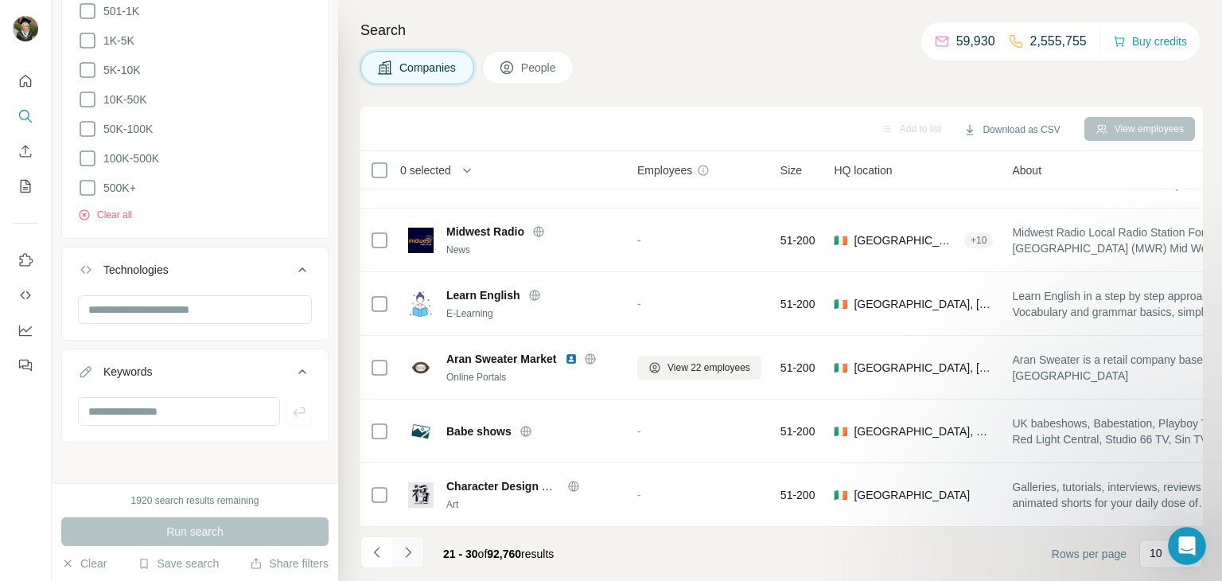
click at [407, 555] on icon "Navigate to next page" at bounding box center [408, 552] width 16 height 16
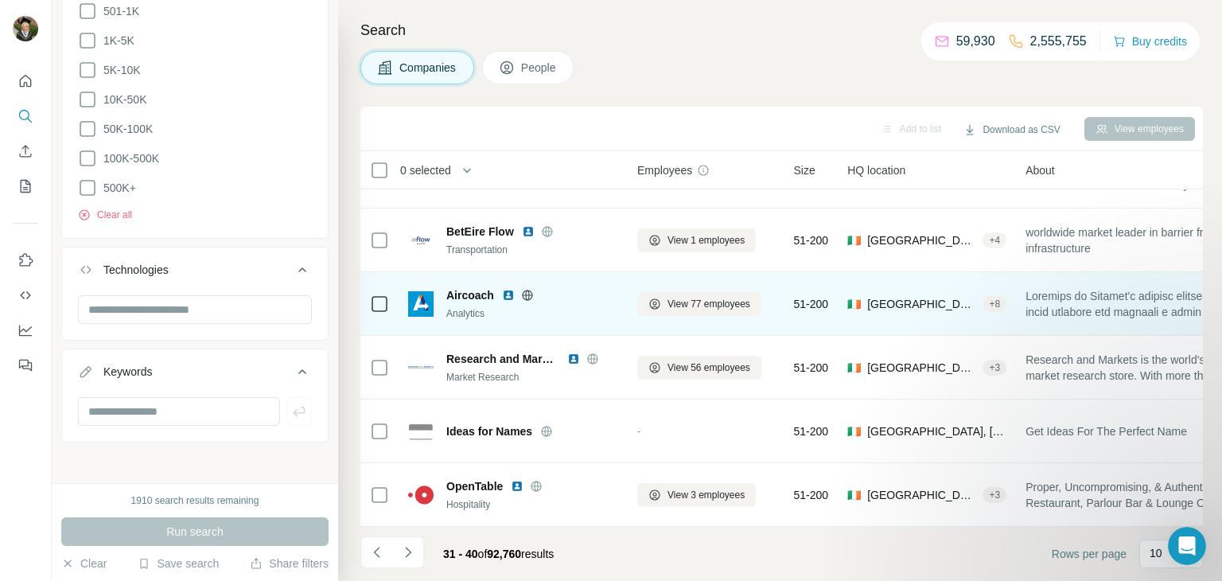
click at [463, 295] on span "Aircoach" at bounding box center [470, 295] width 48 height 16
click at [705, 306] on span "View 77 employees" at bounding box center [709, 304] width 83 height 14
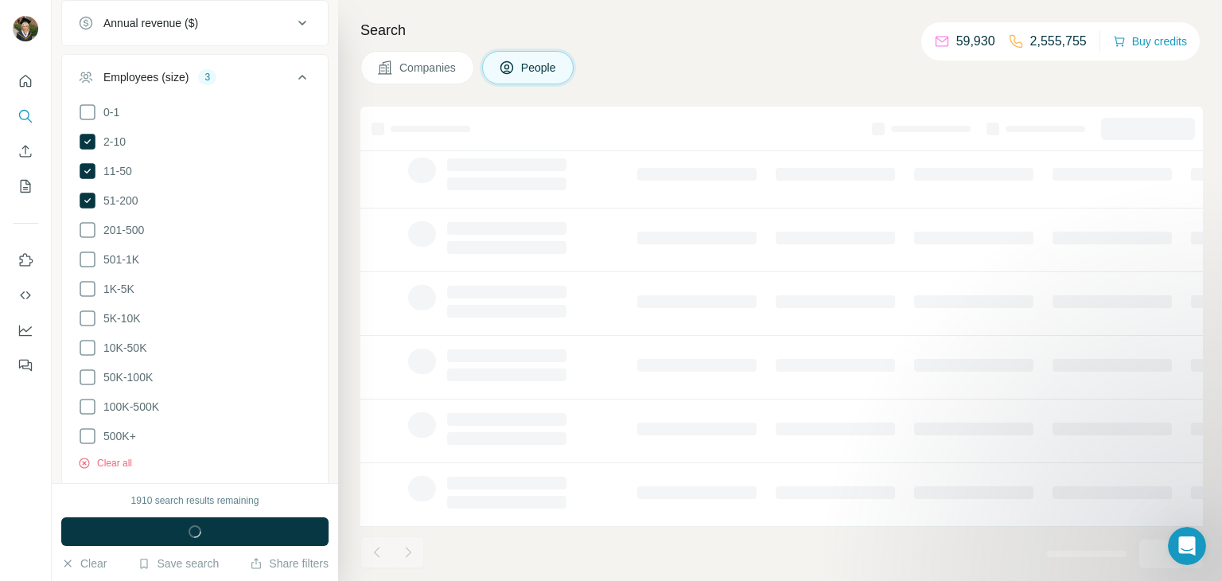
scroll to position [937, 0]
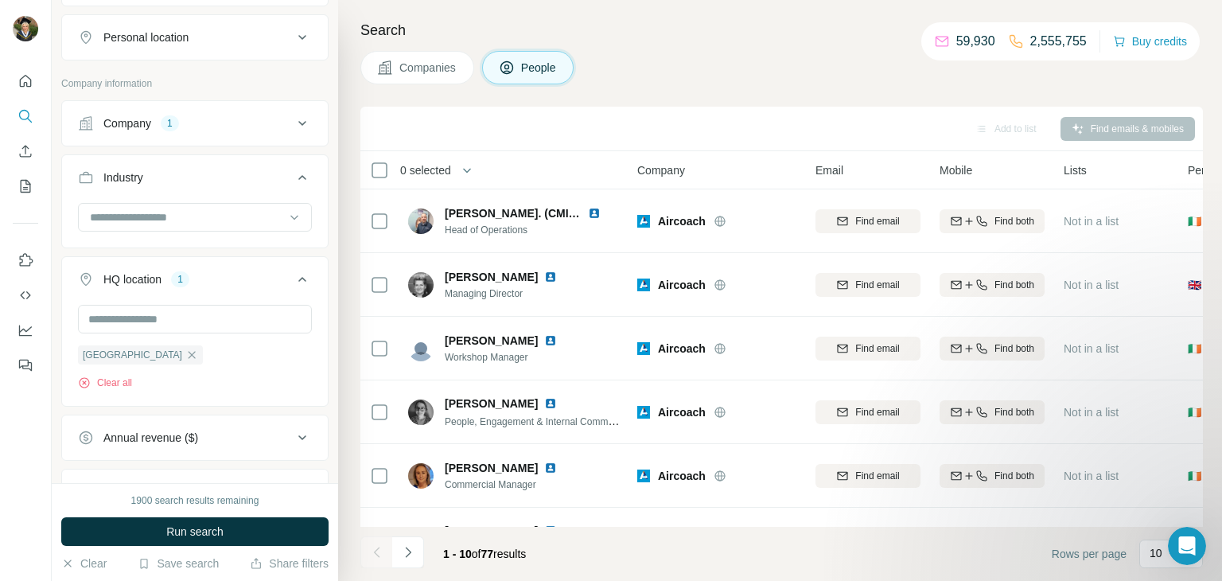
scroll to position [544, 0]
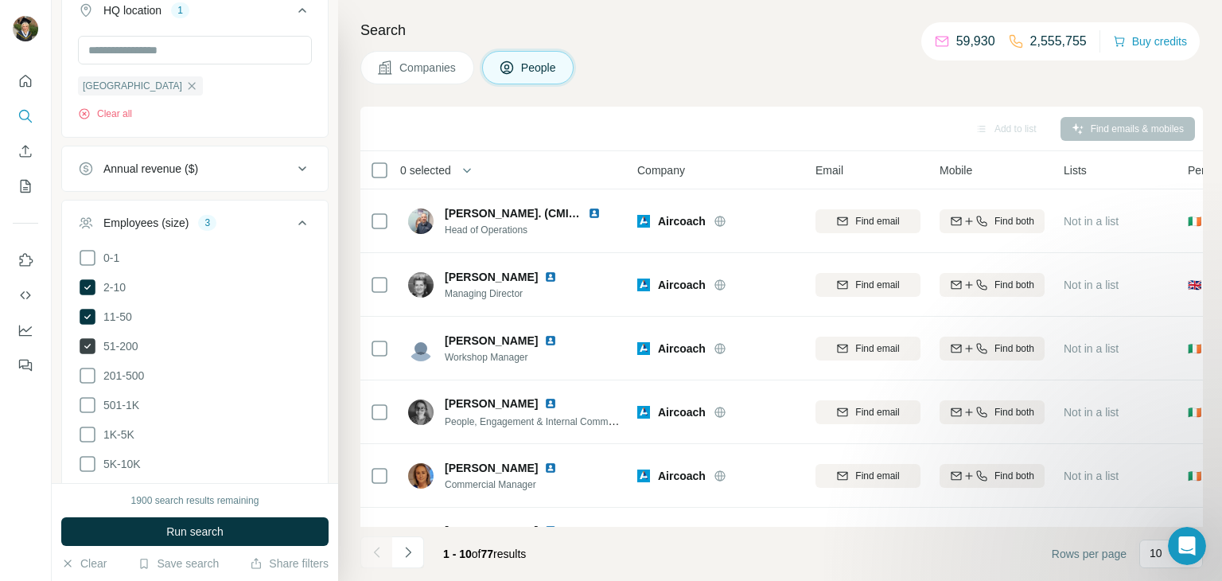
click at [99, 345] on span "51-200" at bounding box center [117, 346] width 41 height 16
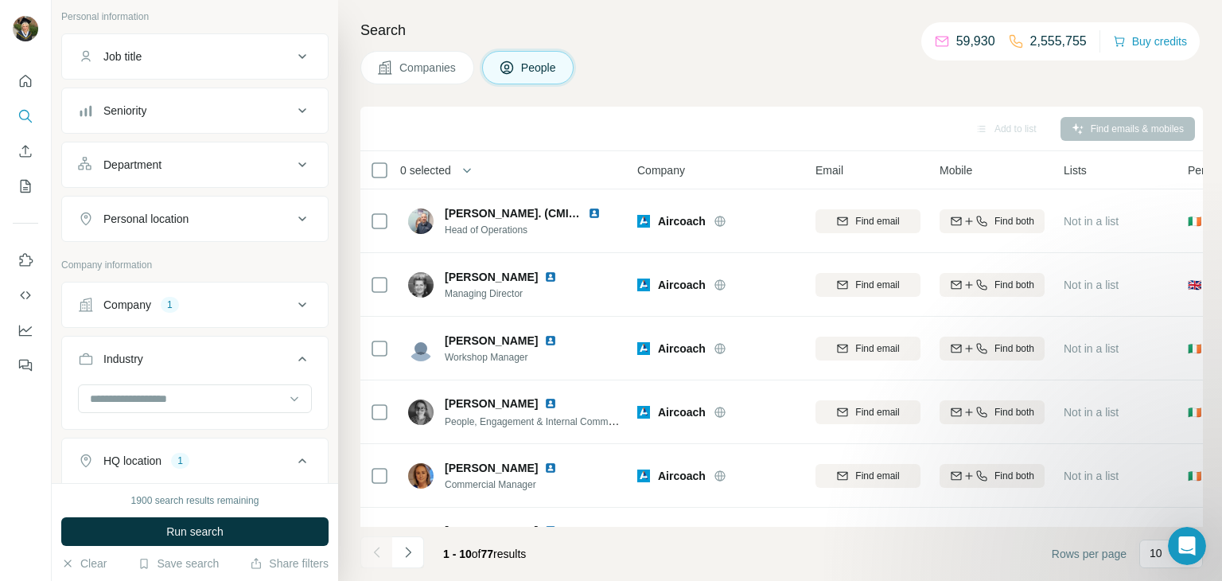
scroll to position [86, 0]
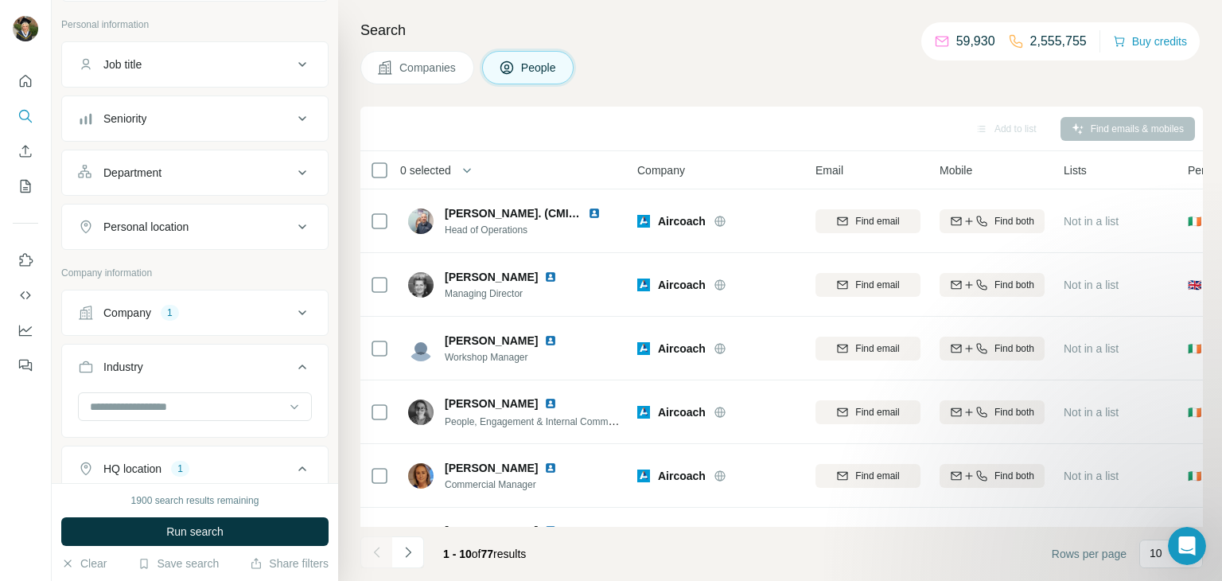
click at [182, 311] on div "Company 1" at bounding box center [185, 313] width 215 height 16
click at [131, 416] on icon "button" at bounding box center [129, 417] width 13 height 13
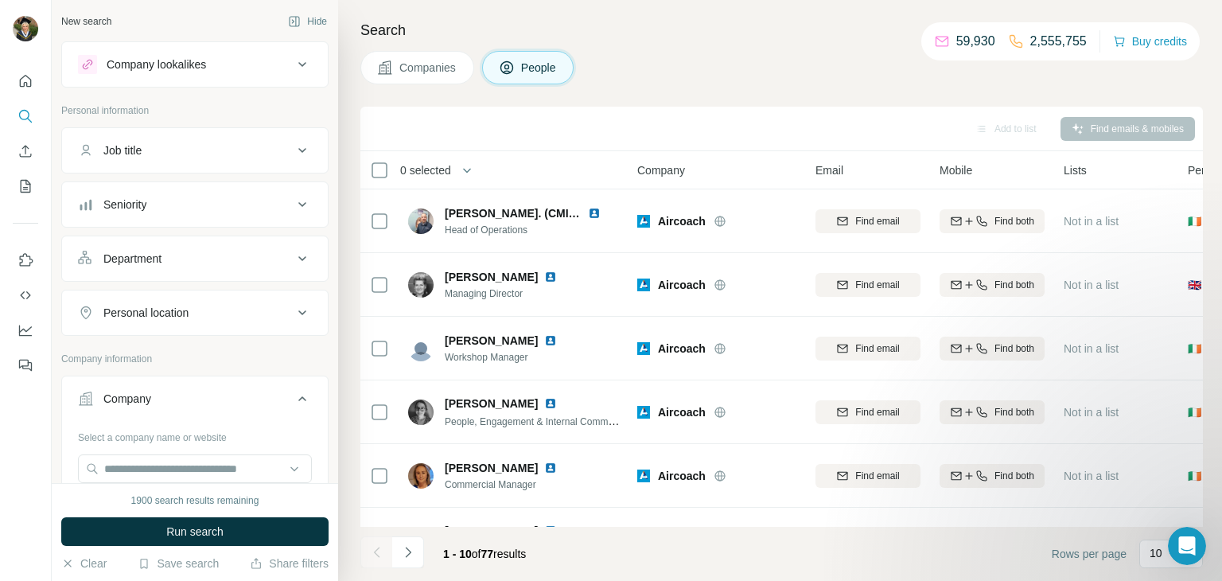
click at [291, 147] on div "Job title" at bounding box center [185, 150] width 215 height 16
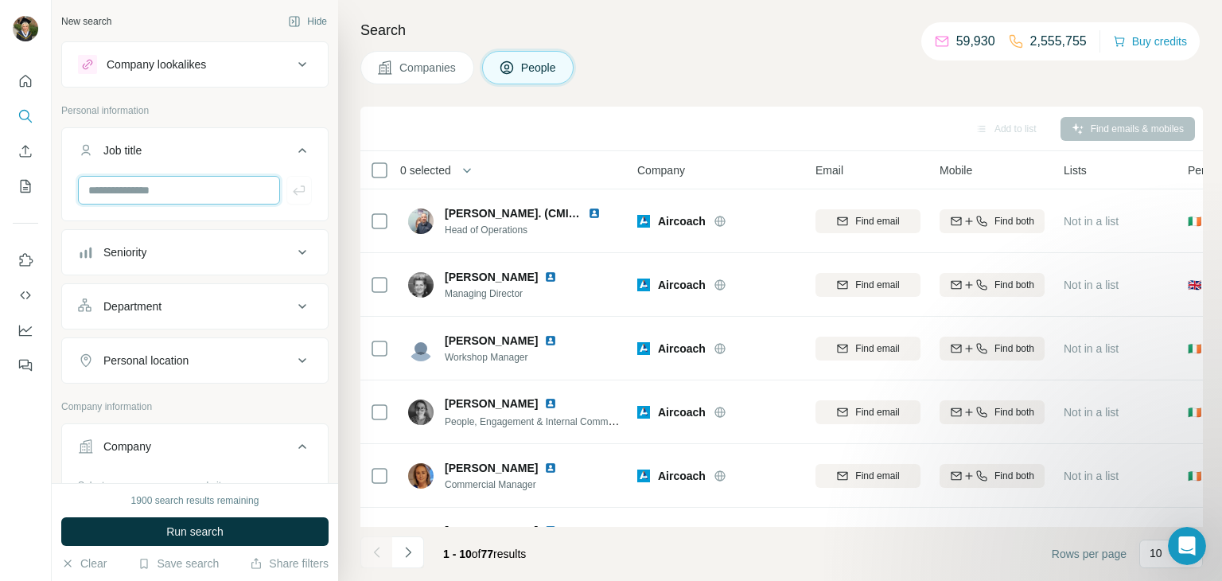
click at [193, 181] on input "text" at bounding box center [179, 190] width 202 height 29
click at [199, 149] on div "Job title" at bounding box center [185, 150] width 215 height 16
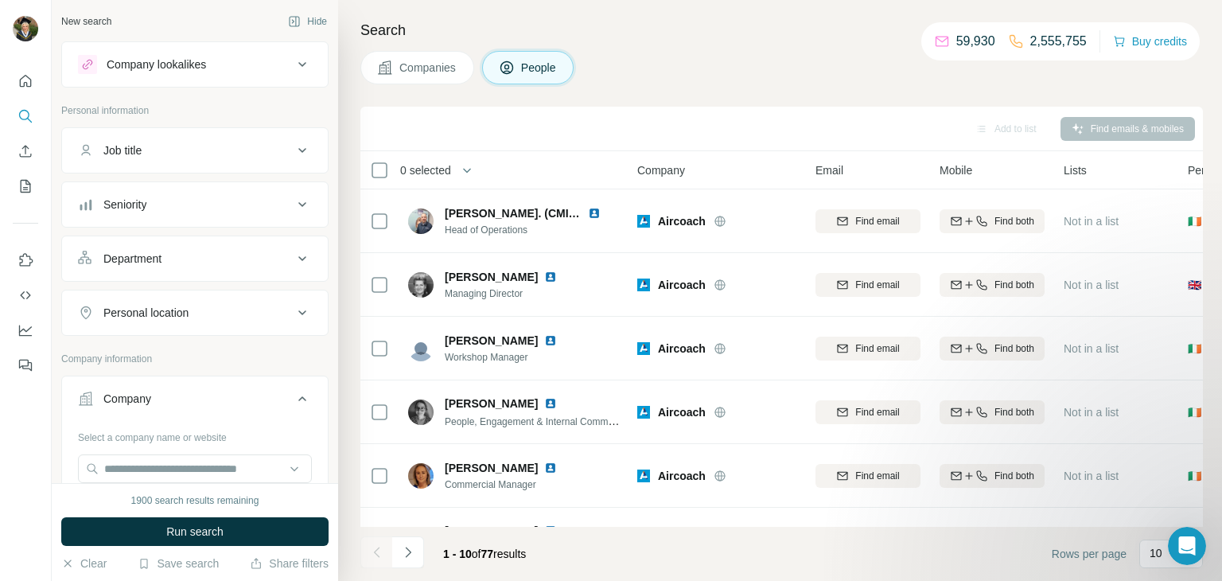
click at [199, 149] on div "Job title" at bounding box center [185, 150] width 215 height 16
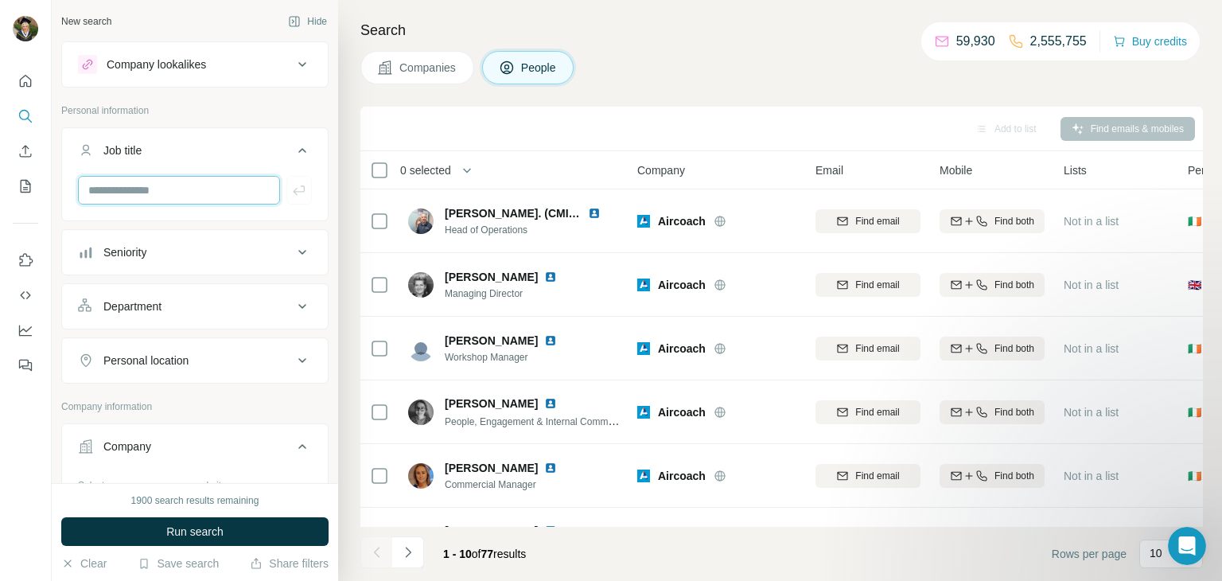
click at [204, 193] on input "text" at bounding box center [179, 190] width 202 height 29
type input "***"
click at [271, 133] on button "Job title" at bounding box center [195, 153] width 266 height 45
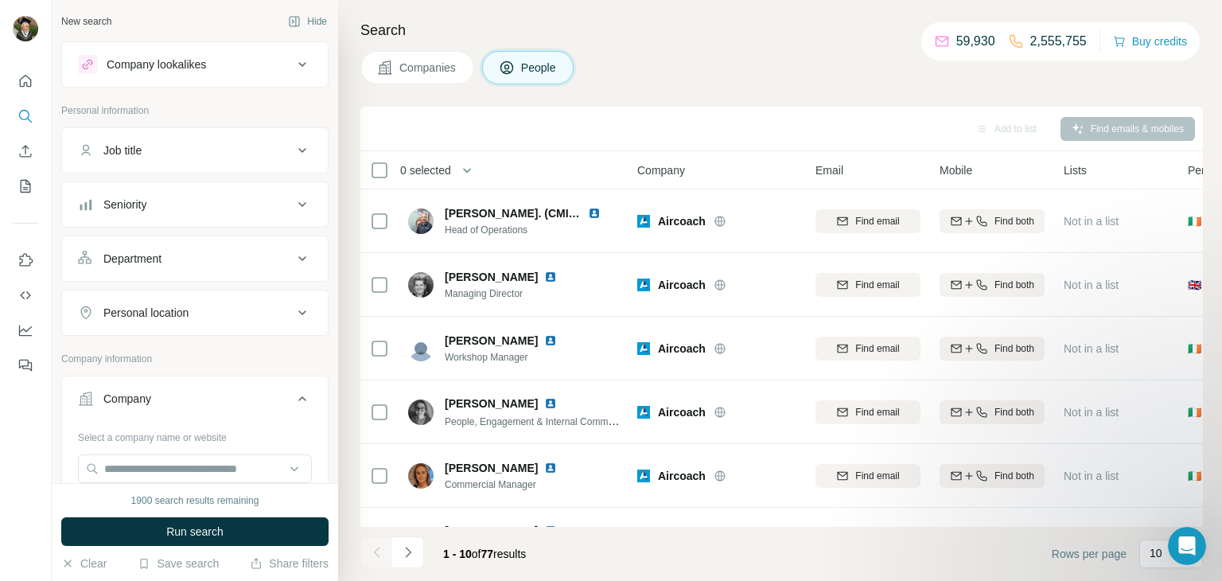
click at [242, 142] on div "Job title" at bounding box center [185, 150] width 215 height 16
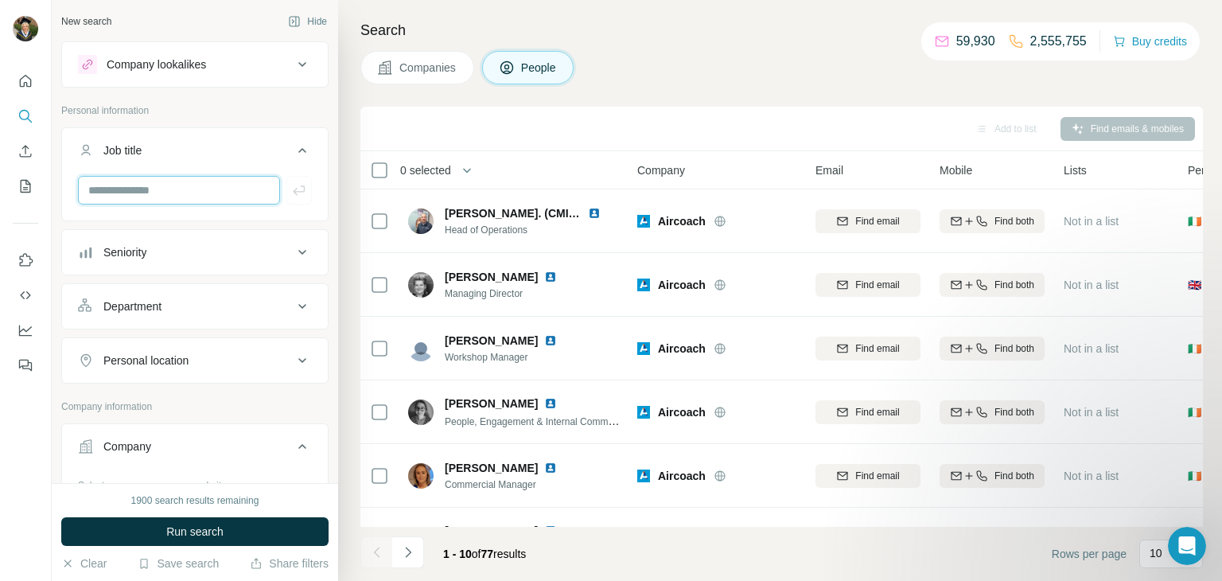
click at [228, 187] on input "text" at bounding box center [179, 190] width 202 height 29
type input "***"
click at [307, 184] on button "button" at bounding box center [298, 190] width 25 height 29
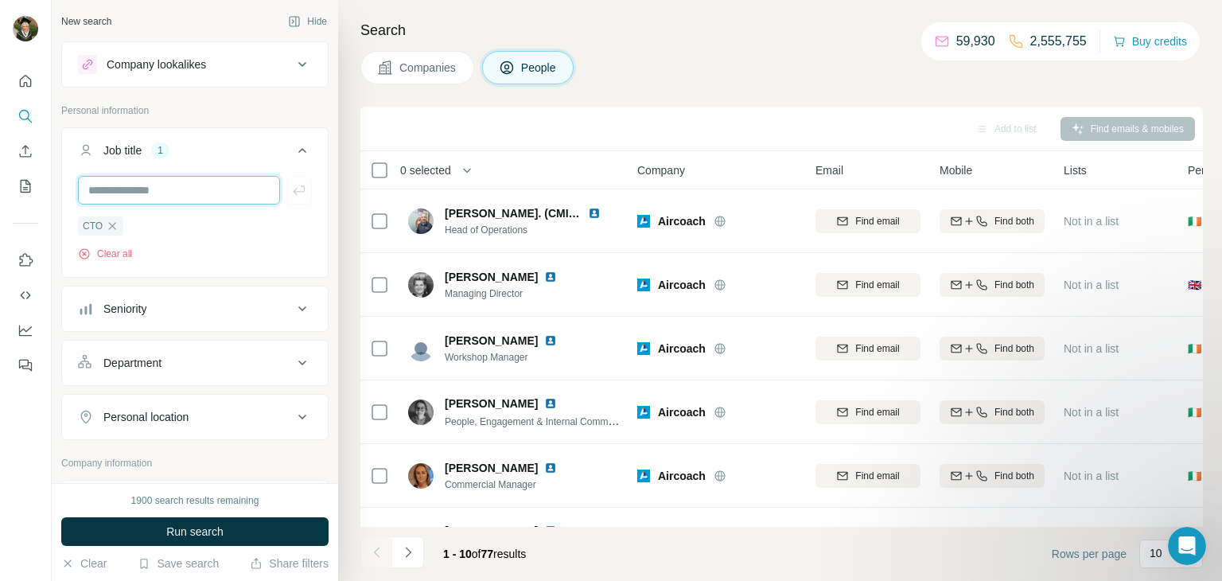
click at [180, 193] on input "text" at bounding box center [179, 190] width 202 height 29
type input "**********"
click at [302, 191] on icon "button" at bounding box center [299, 190] width 12 height 10
click at [237, 150] on div "Job title 2" at bounding box center [185, 150] width 215 height 16
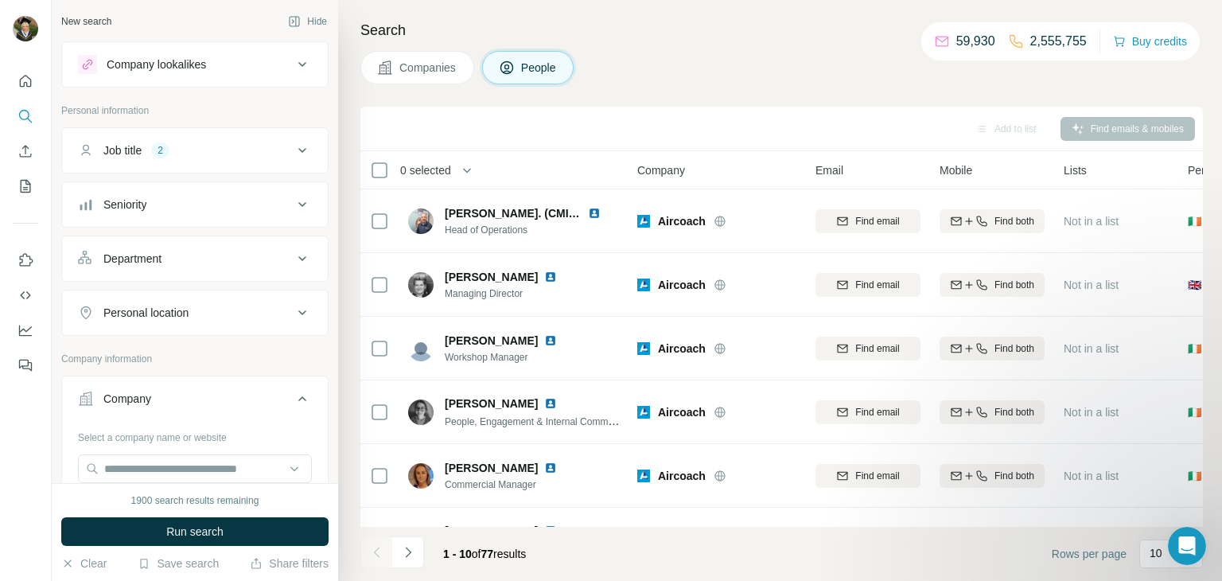
click at [237, 150] on div "Job title 2" at bounding box center [185, 150] width 215 height 16
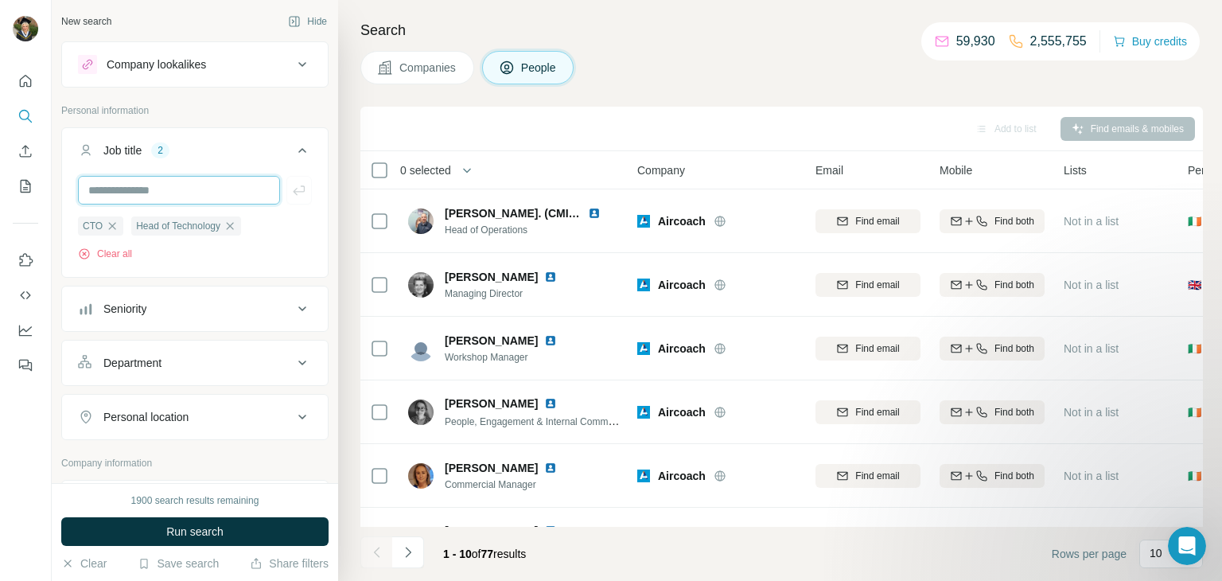
click at [235, 192] on input "text" at bounding box center [179, 190] width 202 height 29
type input "**********"
click at [290, 191] on button "button" at bounding box center [298, 190] width 25 height 29
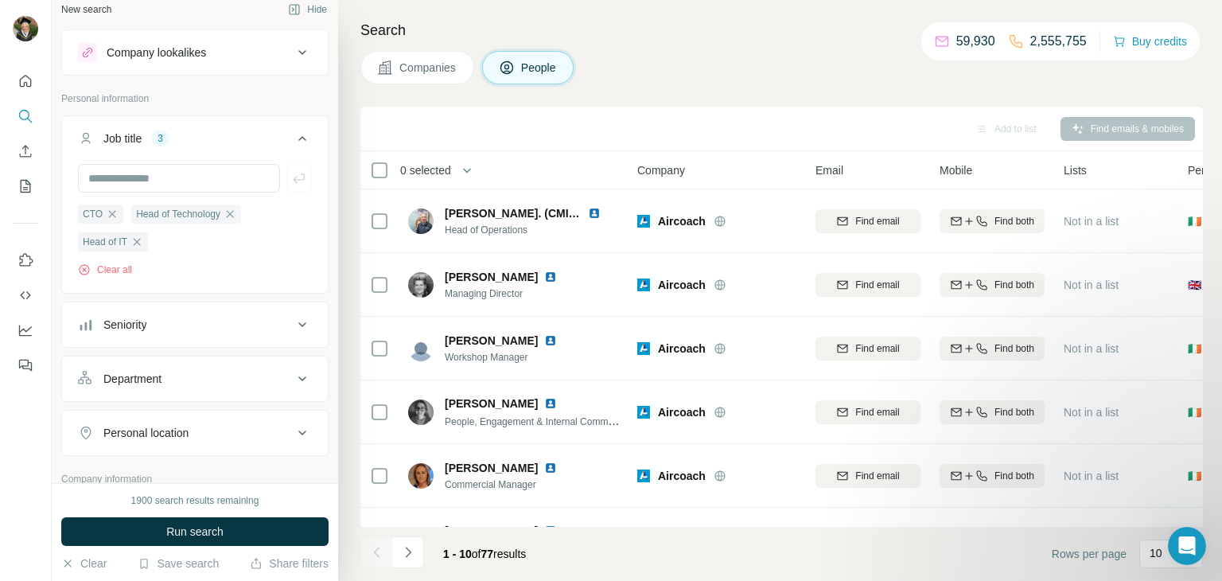
click at [179, 317] on div "Seniority" at bounding box center [185, 325] width 215 height 16
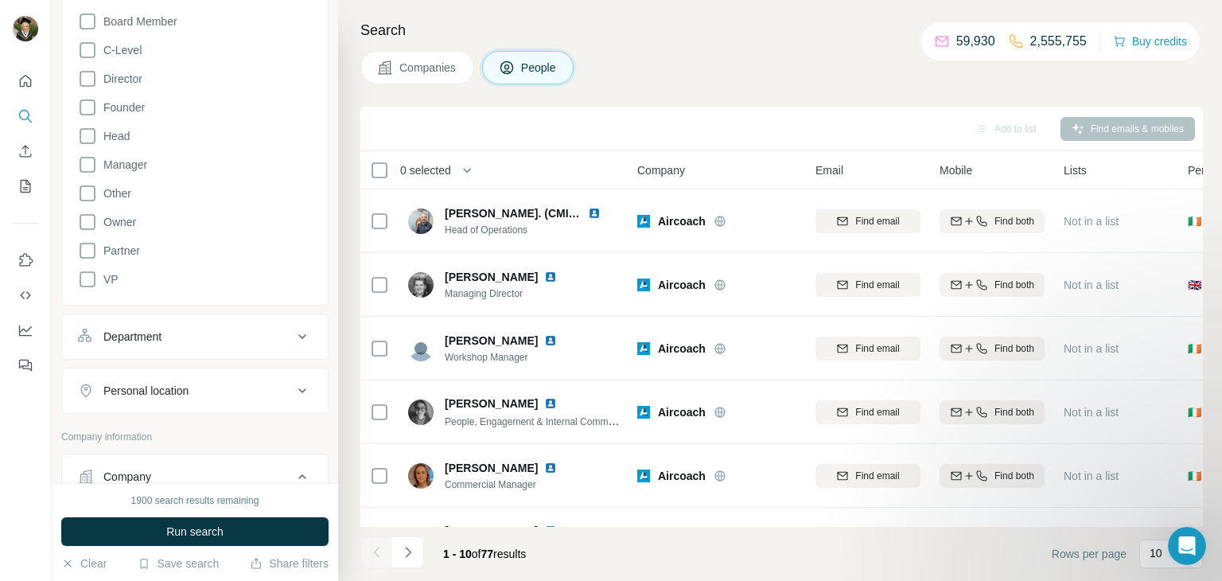
scroll to position [362, 0]
click at [181, 342] on button "Department" at bounding box center [195, 331] width 266 height 38
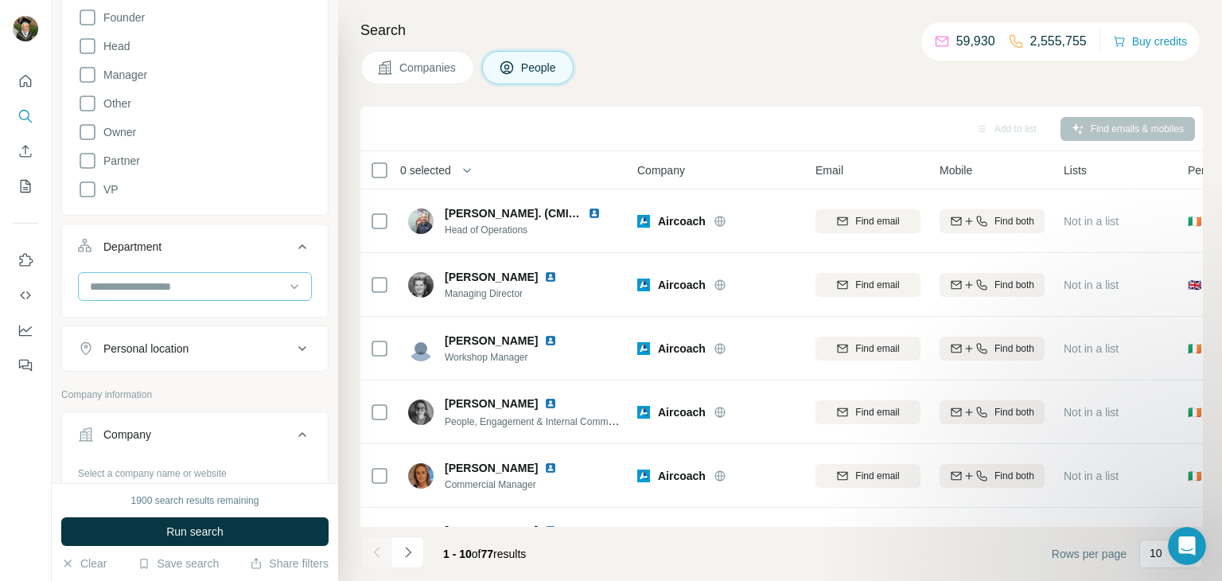
scroll to position [448, 0]
click at [269, 287] on input at bounding box center [186, 285] width 197 height 18
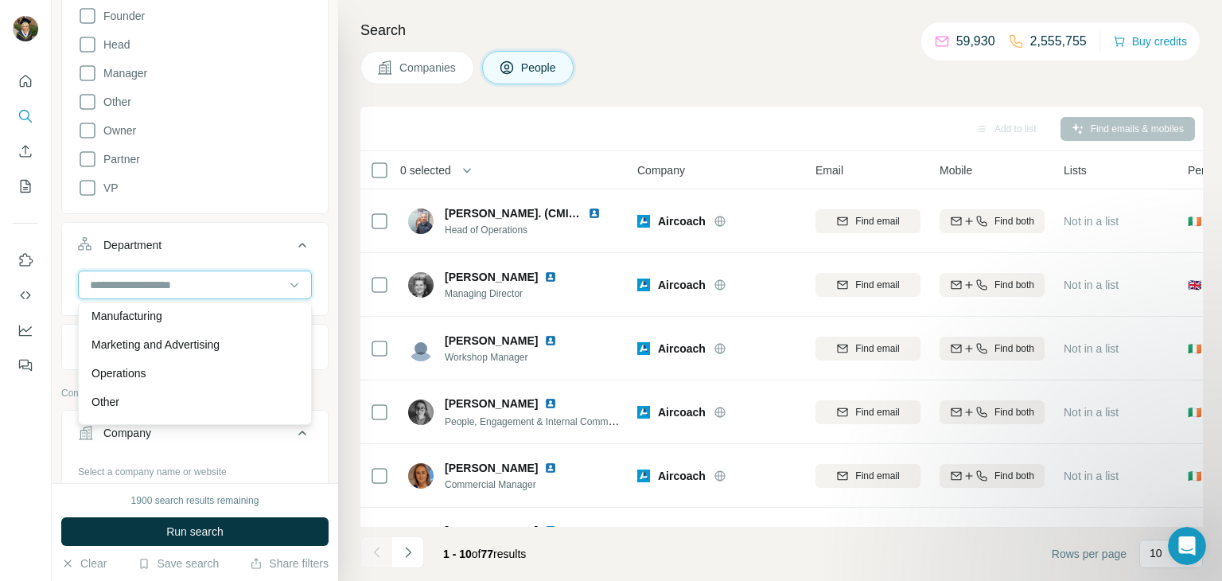
scroll to position [573, 0]
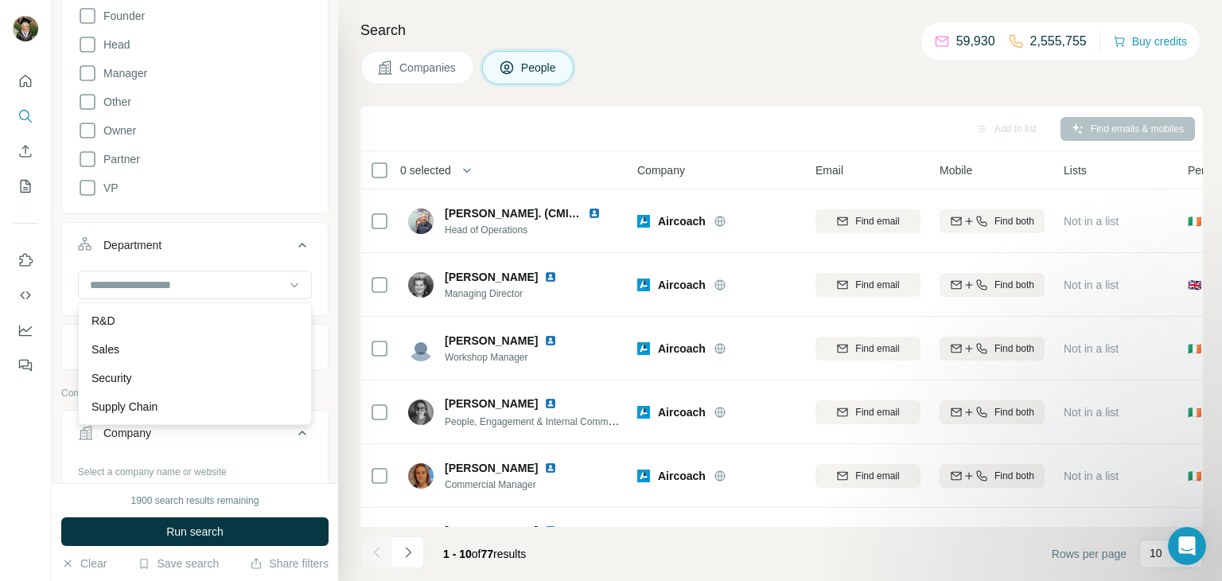
click at [29, 438] on div at bounding box center [26, 290] width 52 height 581
click at [138, 345] on div "Personal location" at bounding box center [145, 347] width 85 height 16
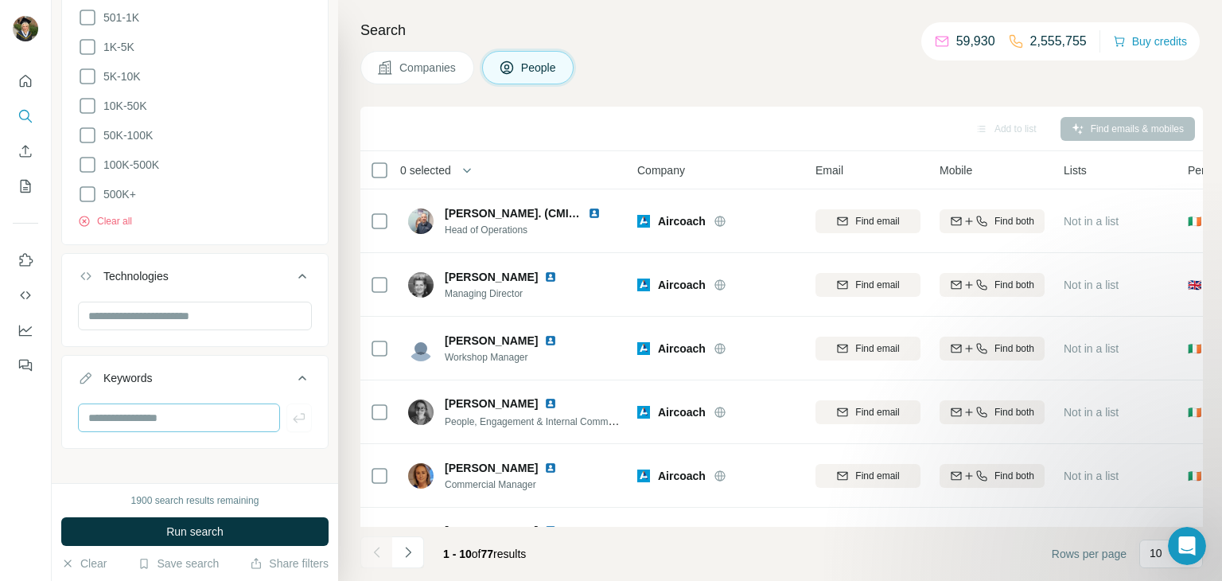
scroll to position [1661, 0]
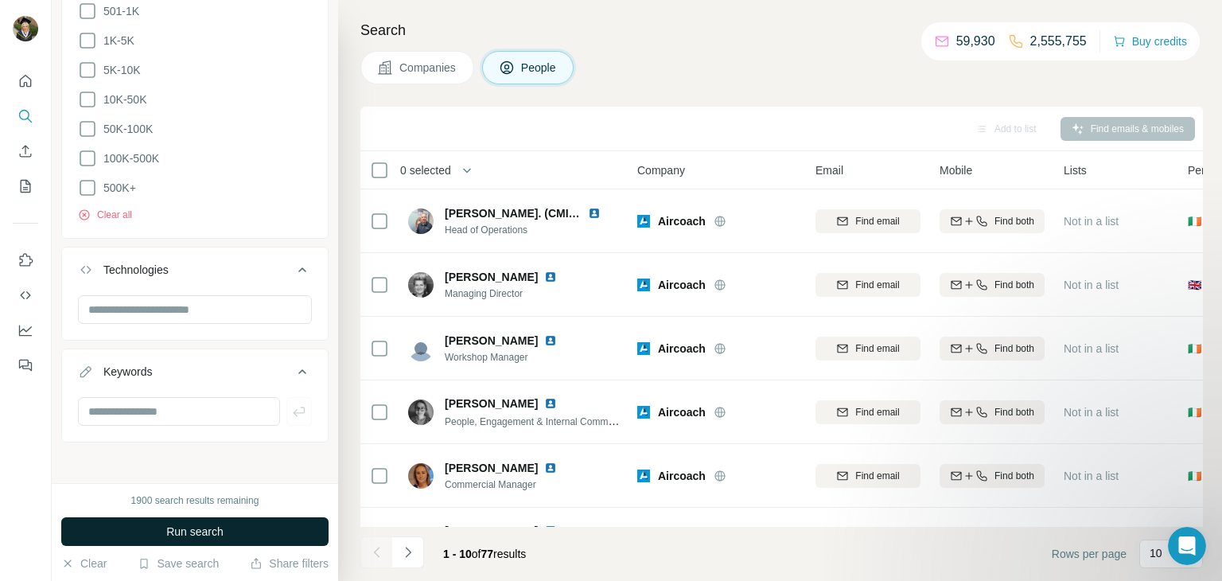
click at [185, 530] on span "Run search" at bounding box center [194, 532] width 57 height 16
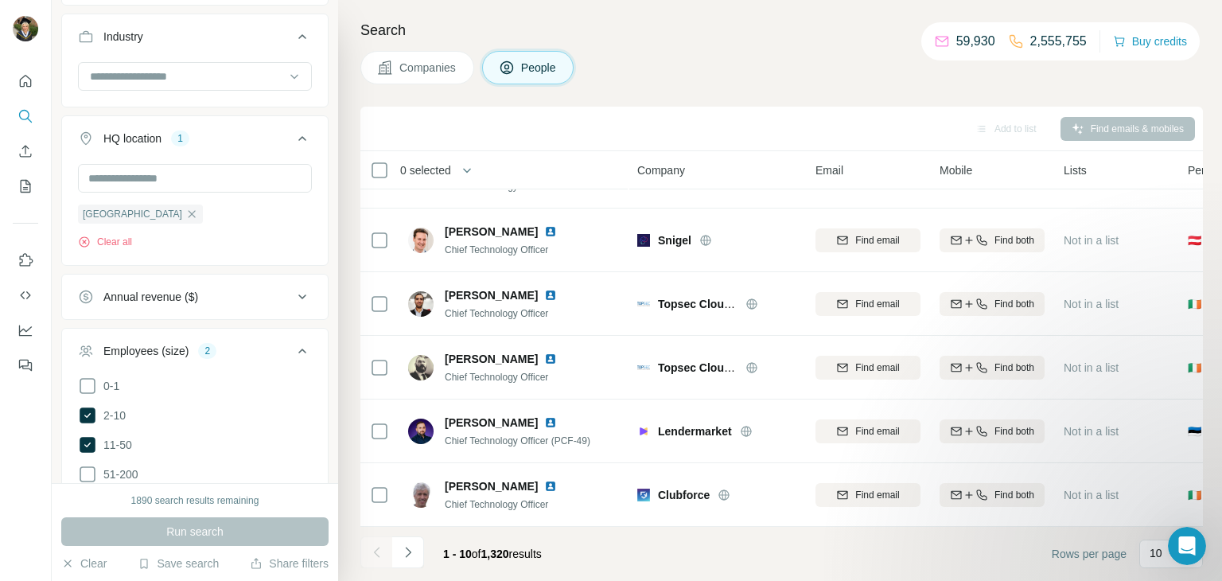
scroll to position [1139, 0]
click at [408, 554] on icon "Navigate to next page" at bounding box center [408, 552] width 6 height 10
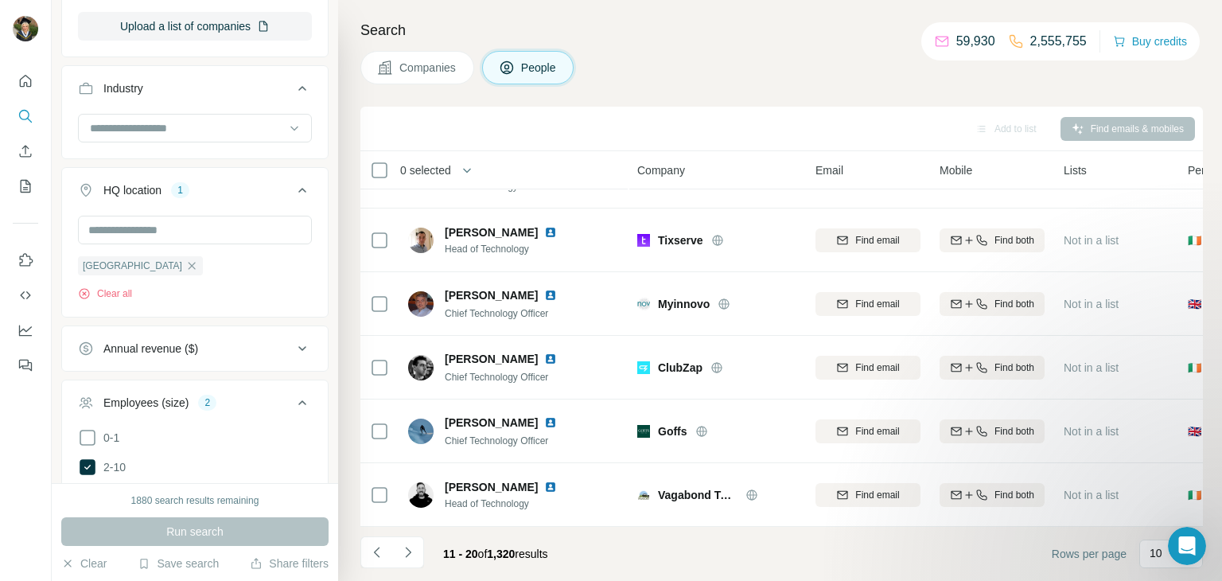
scroll to position [1079, 0]
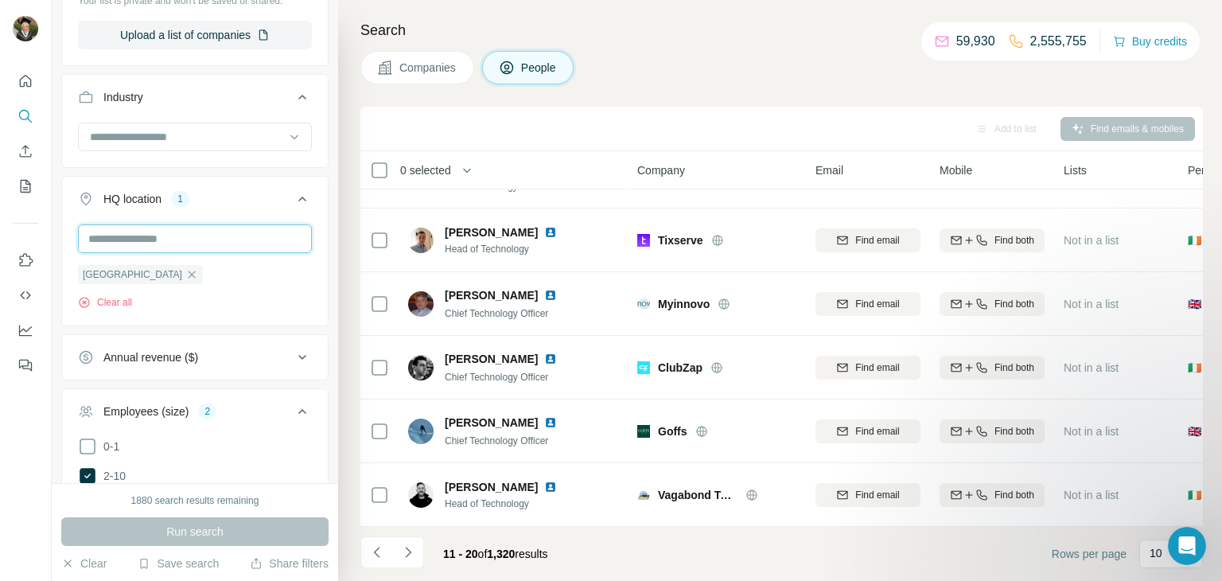
click at [236, 226] on input "text" at bounding box center [195, 238] width 234 height 29
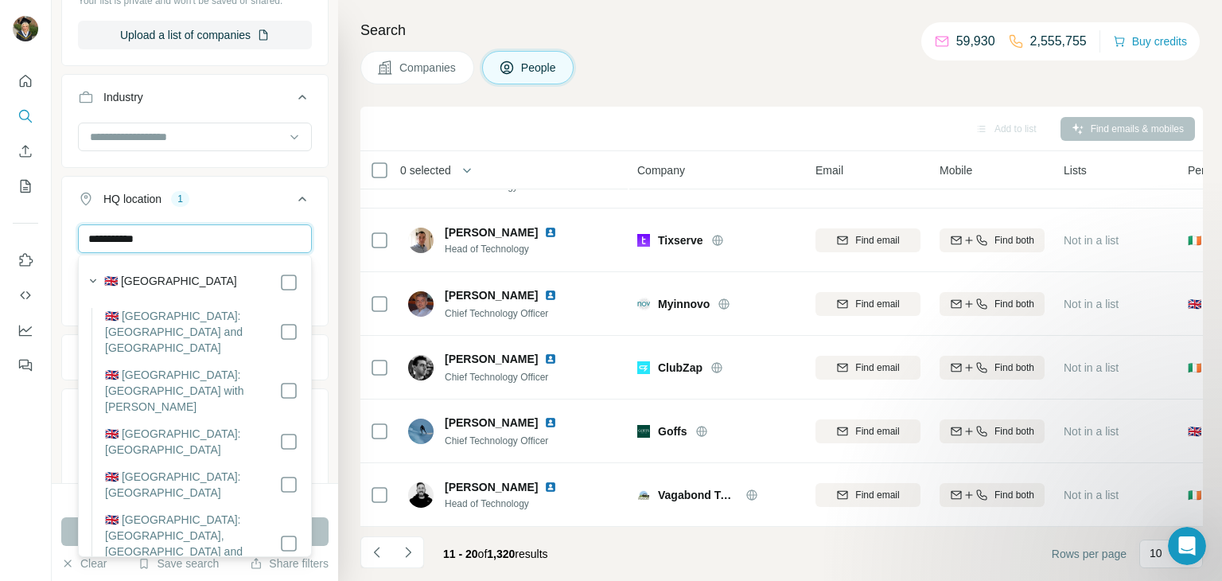
type input "**********"
click at [240, 286] on div "🇬🇧 [GEOGRAPHIC_DATA]" at bounding box center [201, 282] width 194 height 19
click at [242, 279] on div "🇬🇧 [GEOGRAPHIC_DATA]" at bounding box center [201, 282] width 194 height 19
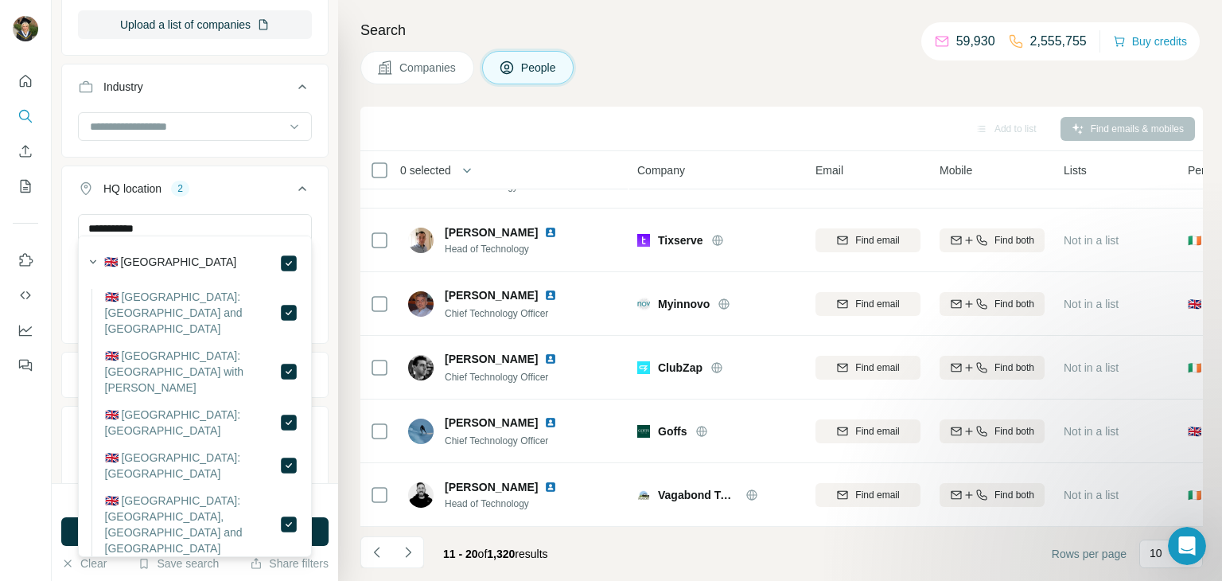
scroll to position [1104, 0]
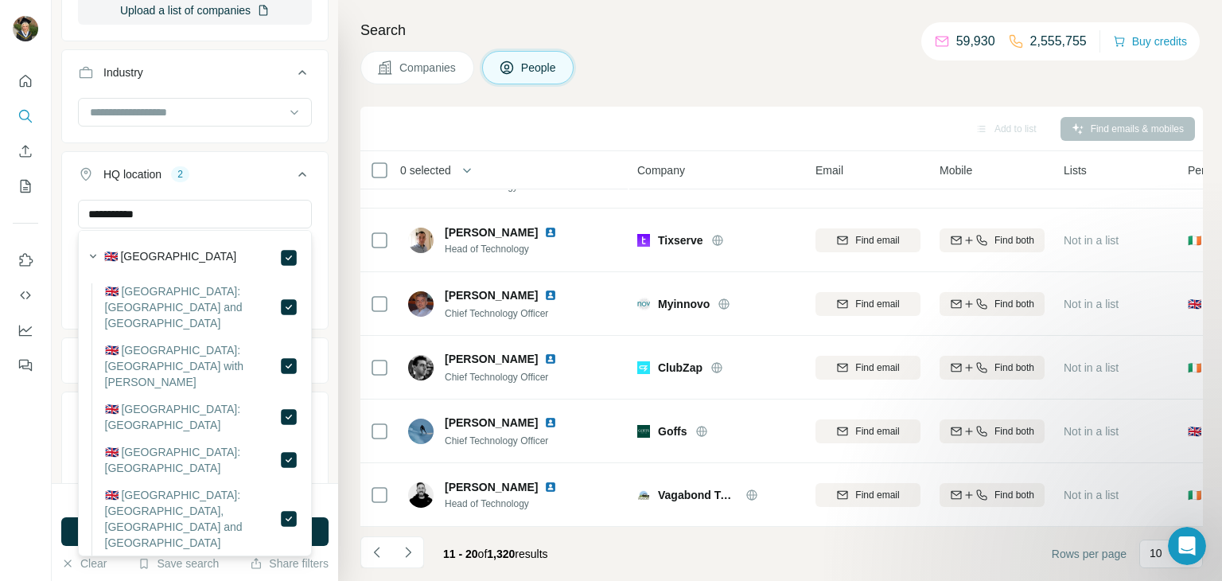
click at [274, 182] on button "HQ location 2" at bounding box center [195, 177] width 266 height 45
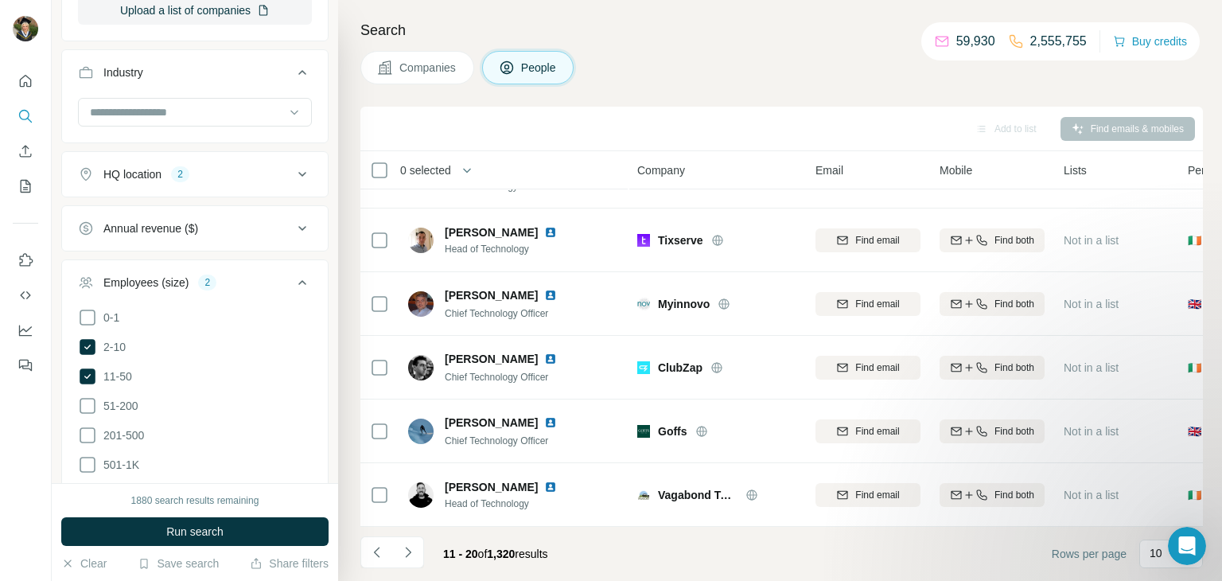
click at [282, 183] on button "HQ location 2" at bounding box center [195, 174] width 266 height 38
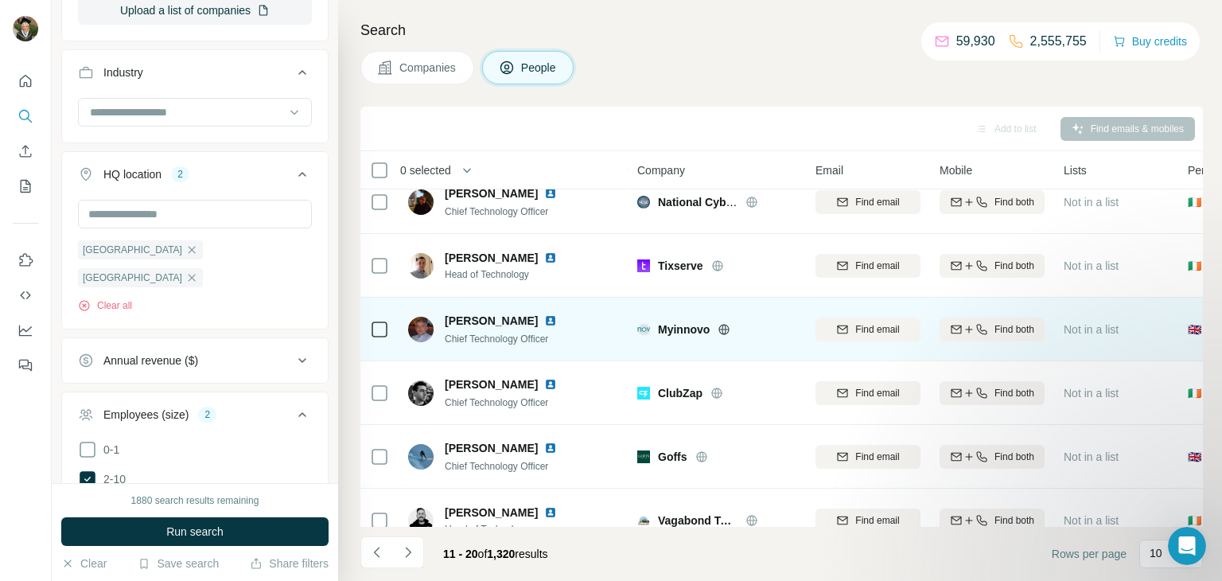
scroll to position [299, 0]
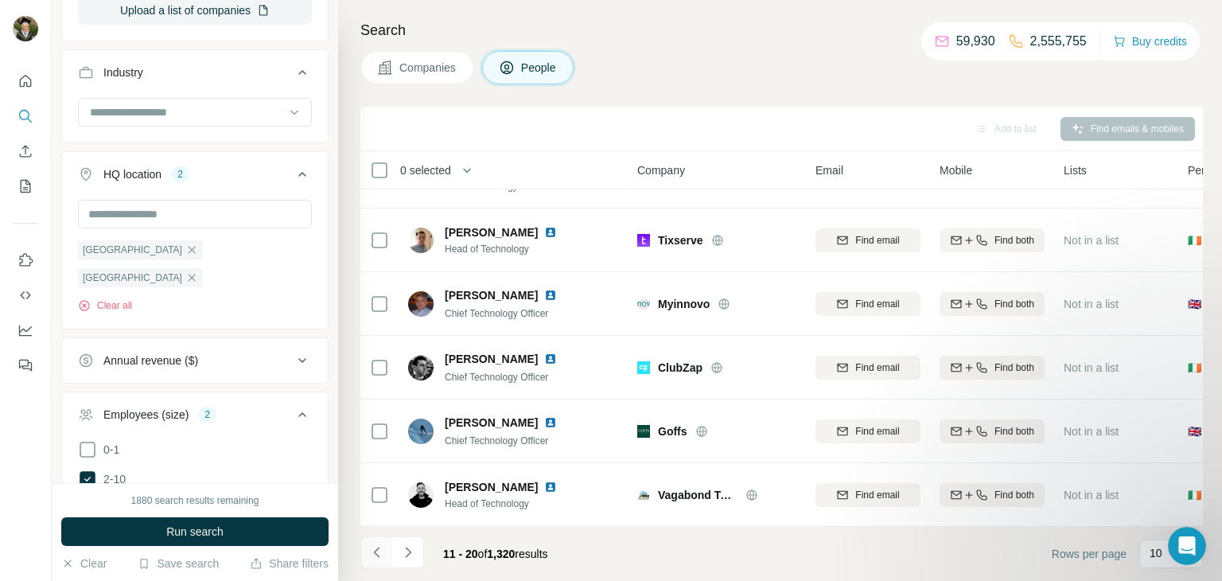
click at [372, 557] on icon "Navigate to previous page" at bounding box center [377, 552] width 16 height 16
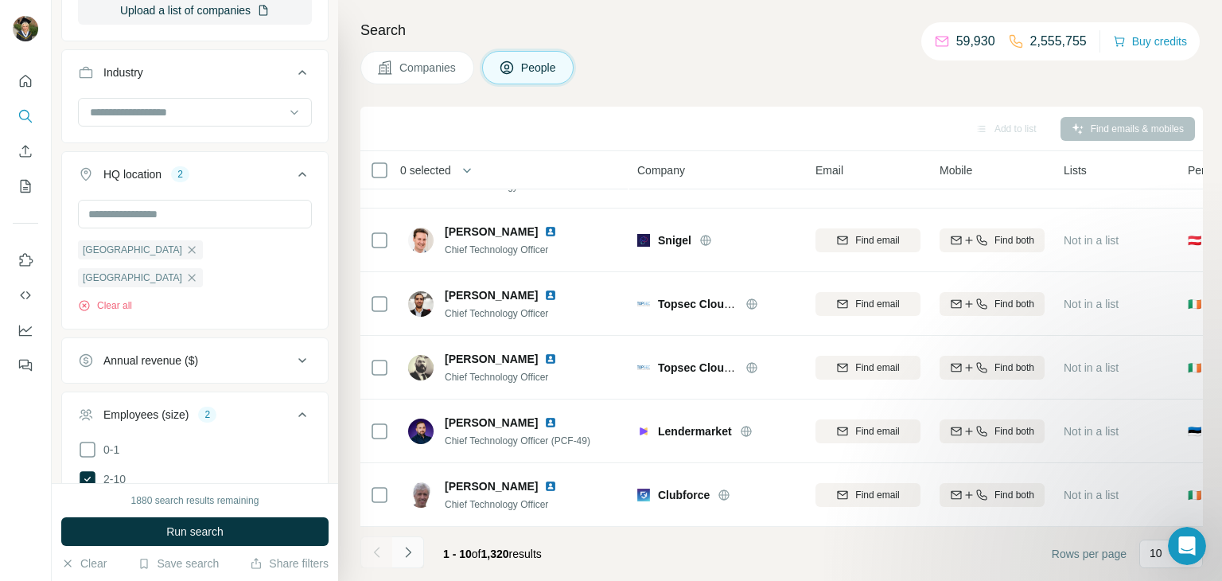
click at [418, 555] on button "Navigate to next page" at bounding box center [408, 552] width 32 height 32
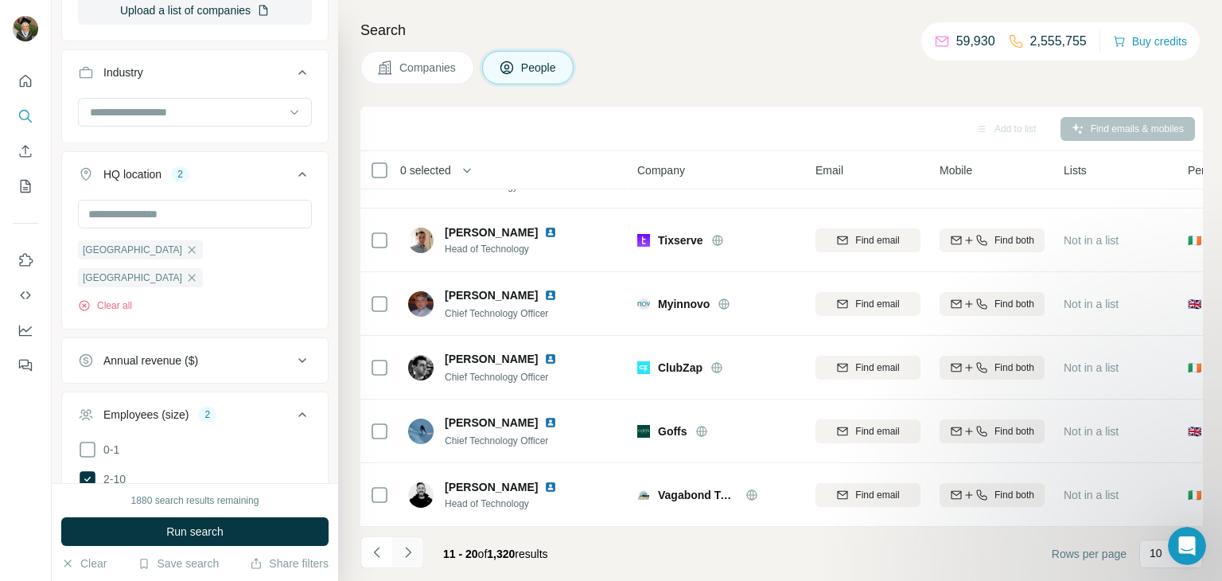
click at [418, 555] on button "Navigate to next page" at bounding box center [408, 552] width 32 height 32
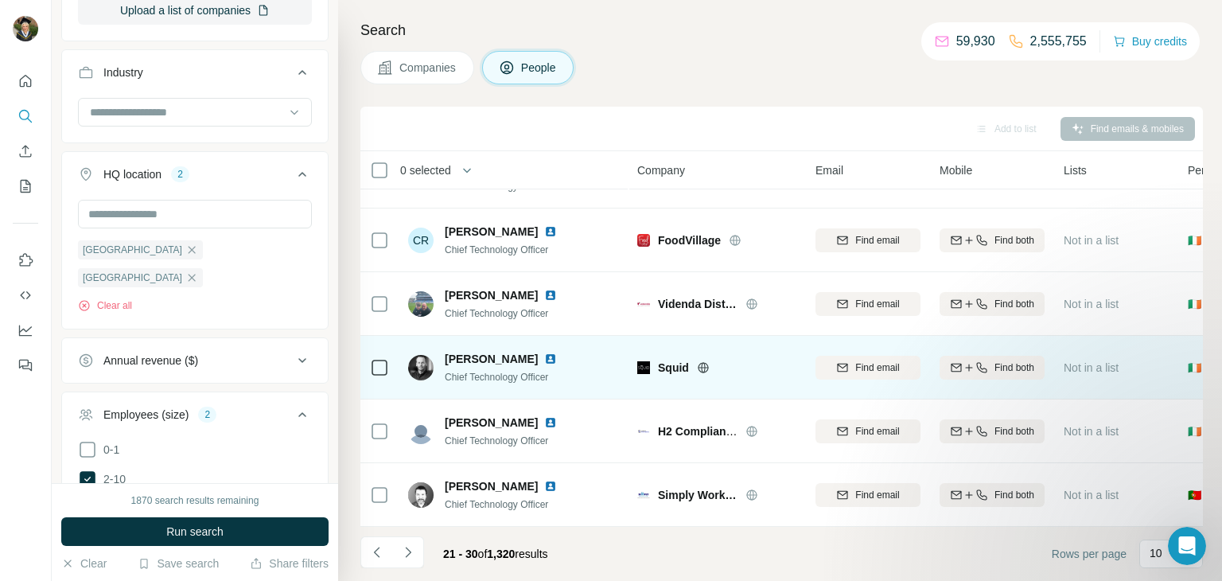
click at [428, 365] on img at bounding box center [420, 367] width 25 height 25
click at [481, 362] on span "Thomas Brady" at bounding box center [491, 359] width 93 height 16
click at [700, 380] on div "Squid" at bounding box center [716, 367] width 159 height 44
click at [1105, 368] on span "Not in a list" at bounding box center [1091, 367] width 55 height 13
